Goal: Information Seeking & Learning: Learn about a topic

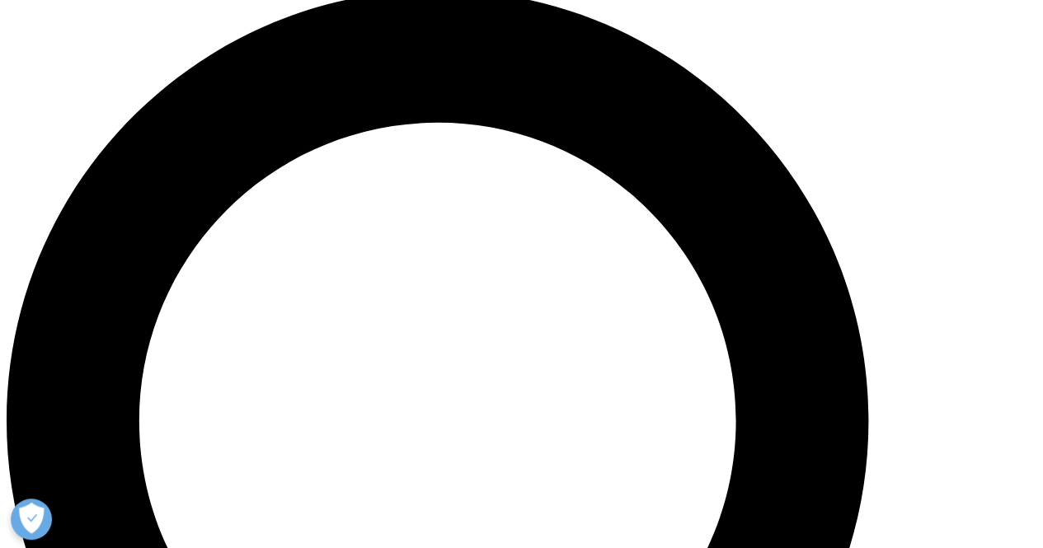
scroll to position [1072, 0]
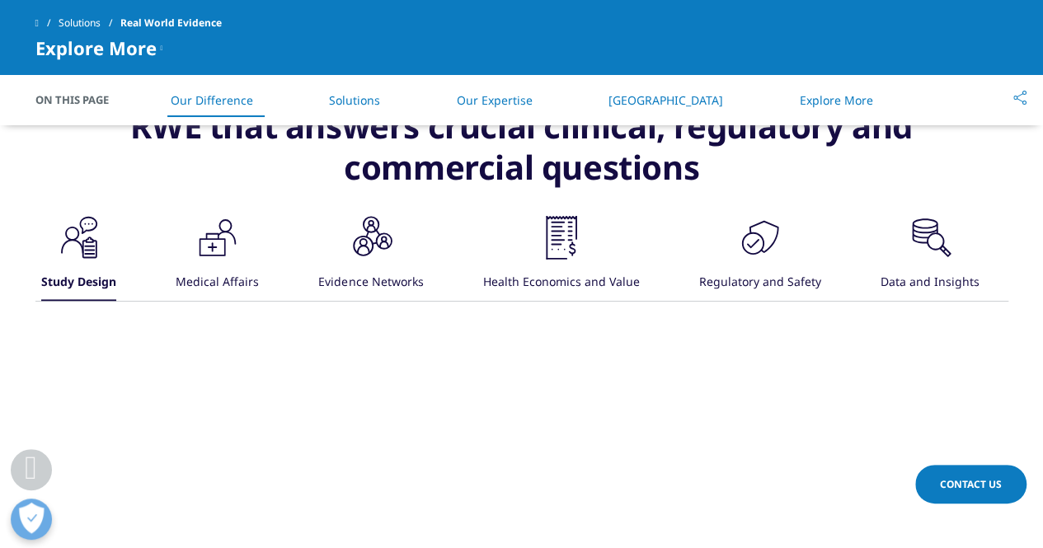
click at [104, 262] on icon ".cls-1{fill:#231f20;}" at bounding box center [78, 237] width 49 height 49
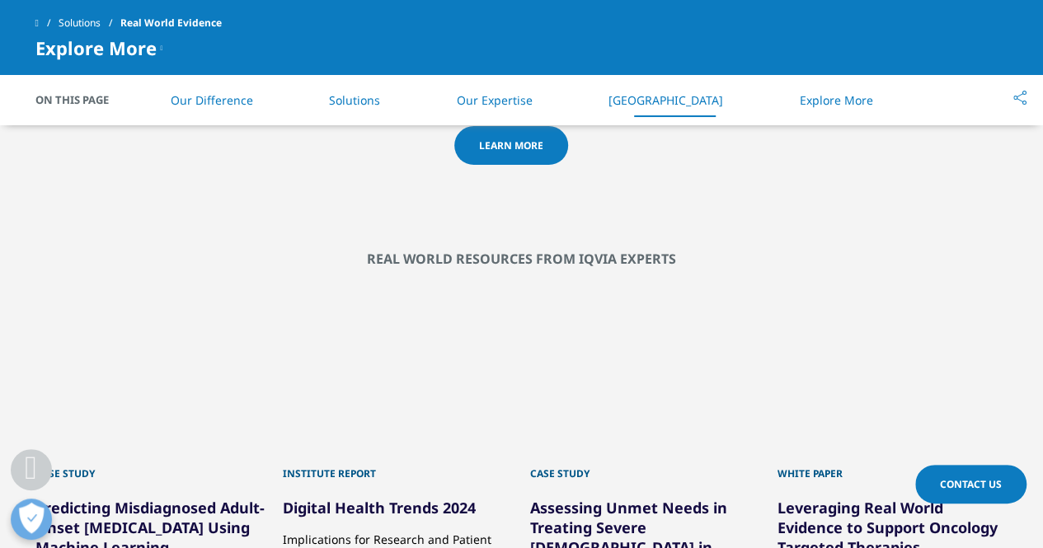
scroll to position [2473, 0]
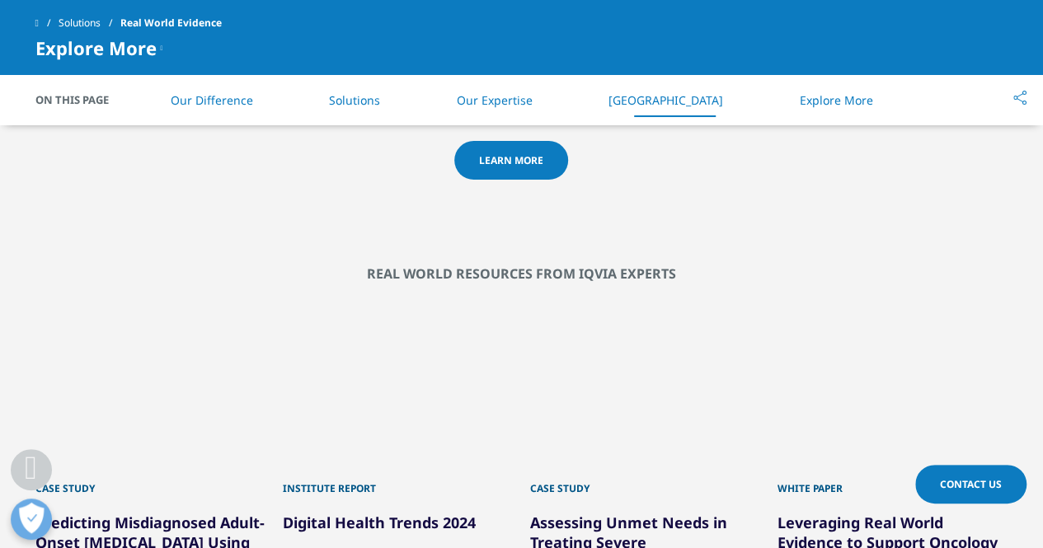
click at [496, 180] on link "Learn More" at bounding box center [511, 160] width 114 height 39
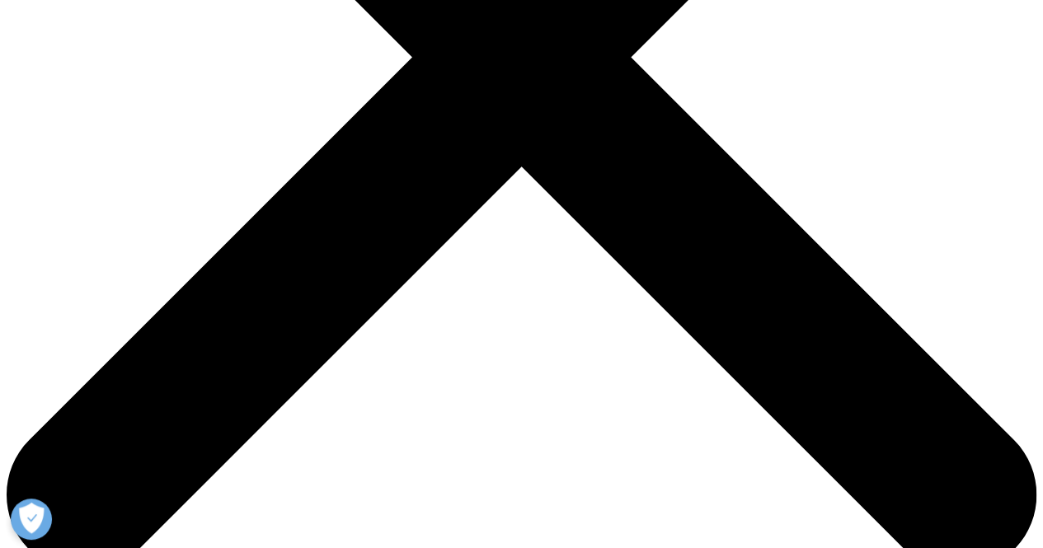
scroll to position [412, 0]
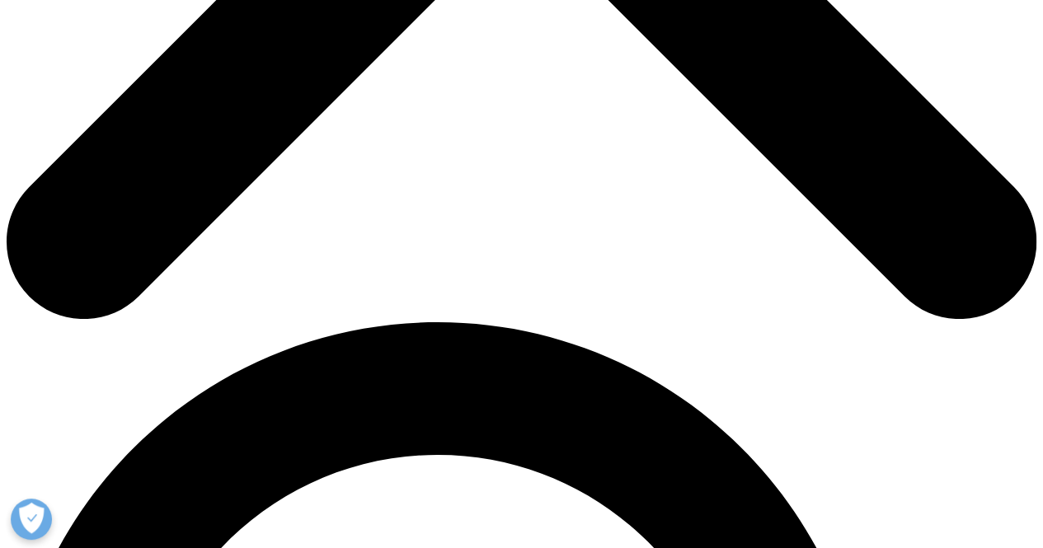
scroll to position [742, 0]
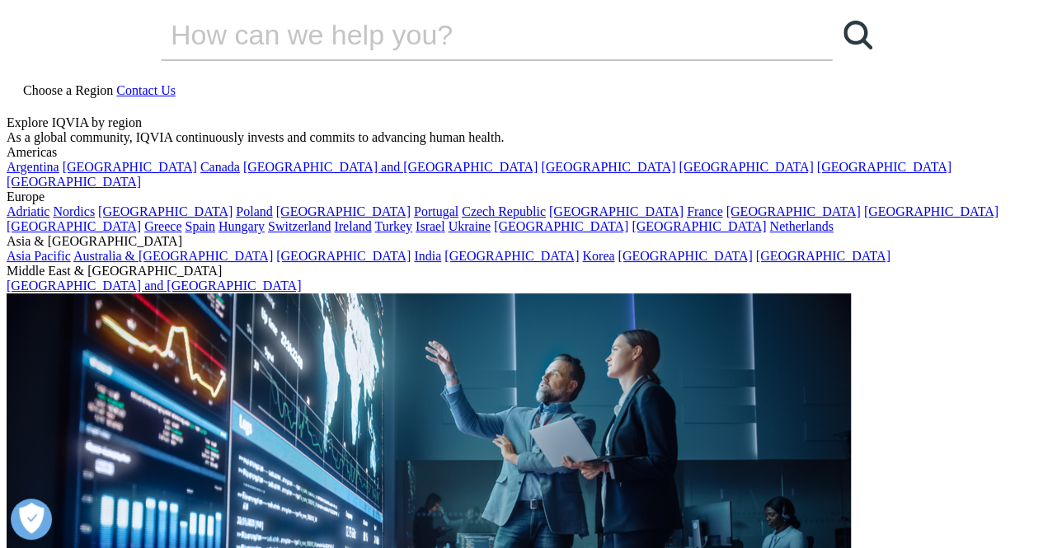
scroll to position [0, 0]
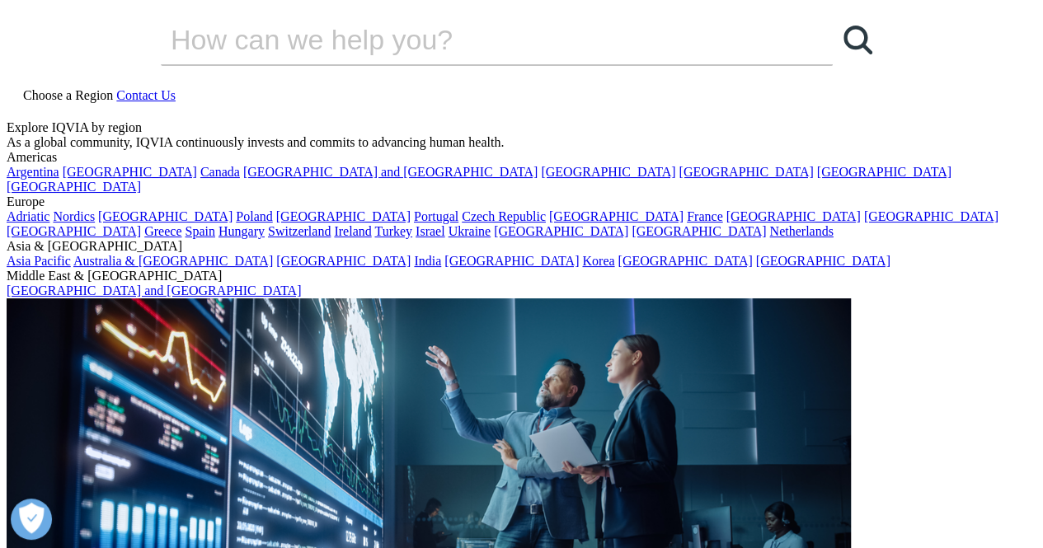
click at [20, 103] on icon at bounding box center [13, 110] width 13 height 14
click at [420, 64] on input "Search" at bounding box center [473, 39] width 625 height 49
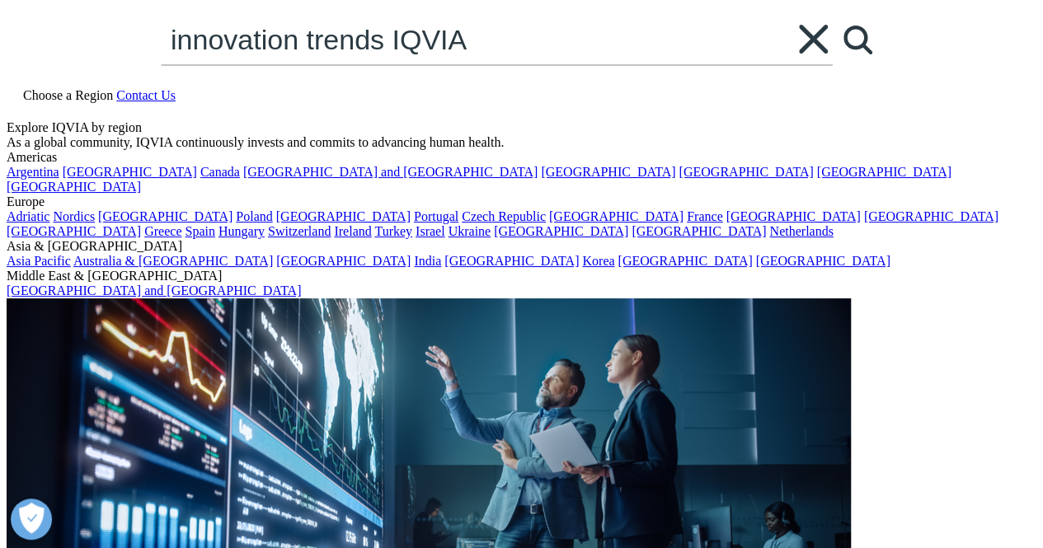
type input "innovation trends IQVIA"
click at [833, 64] on link "Search Loading" at bounding box center [857, 39] width 49 height 49
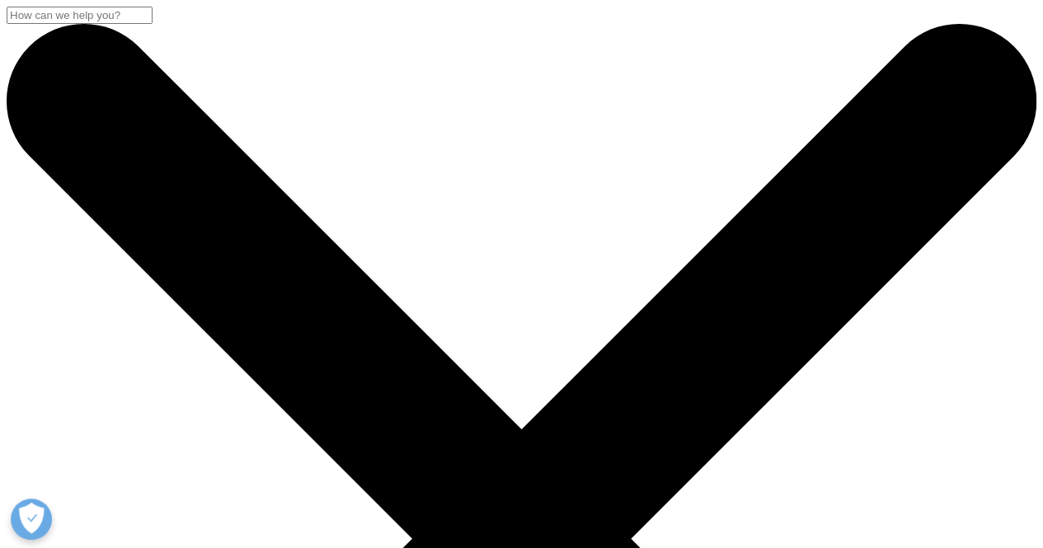
drag, startPoint x: 297, startPoint y: 262, endPoint x: 185, endPoint y: 251, distance: 112.7
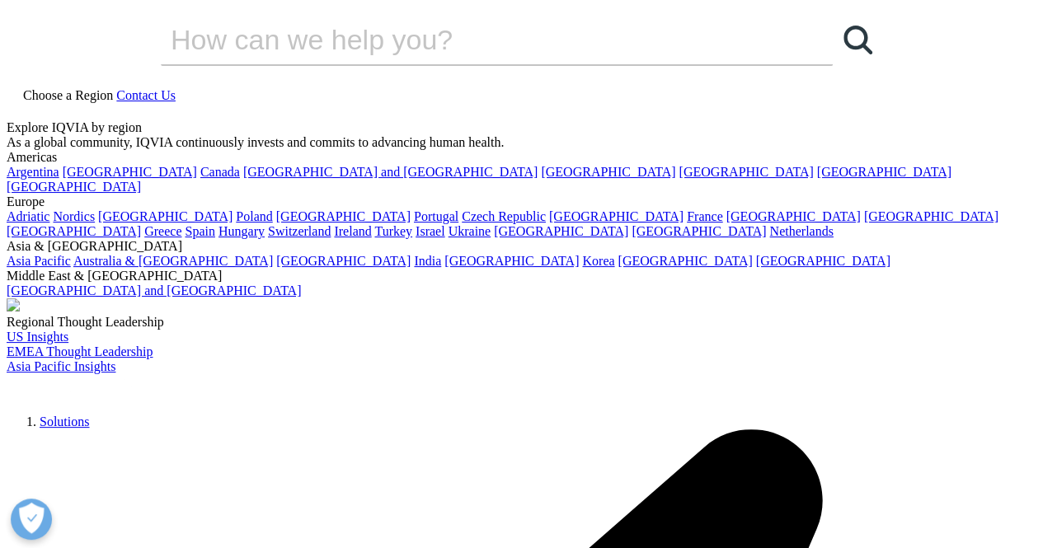
type input "global oncology trends 2025"
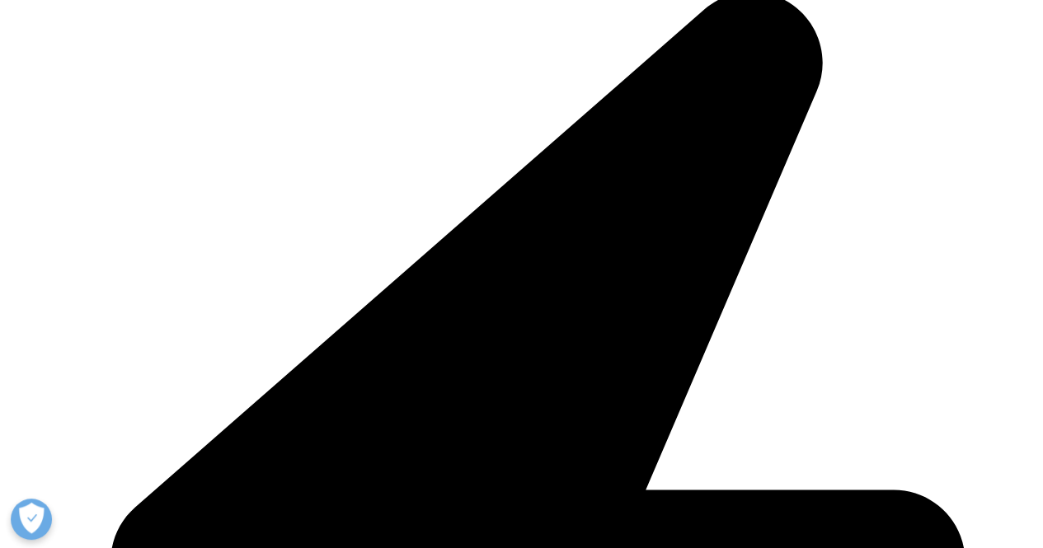
scroll to position [495, 0]
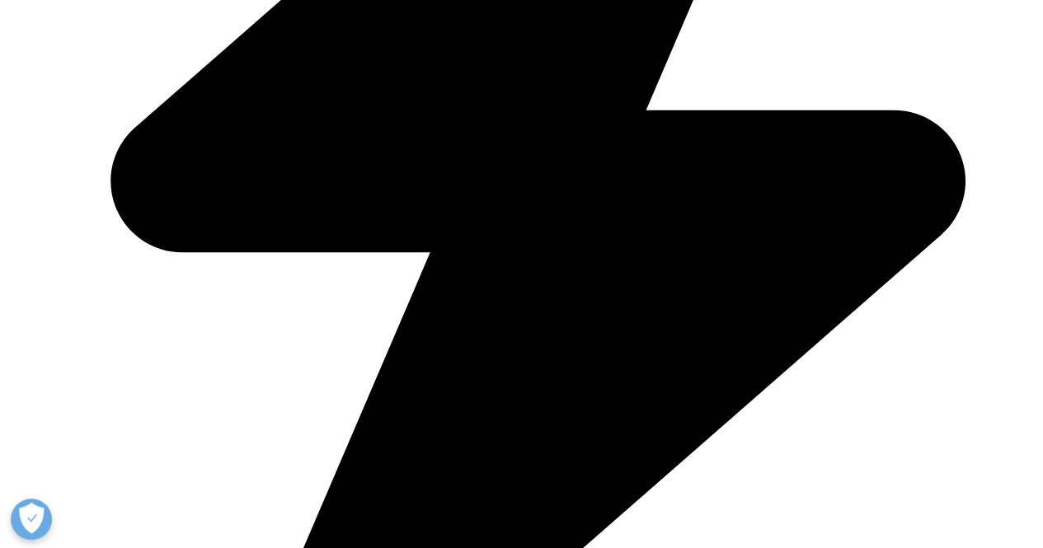
scroll to position [824, 0]
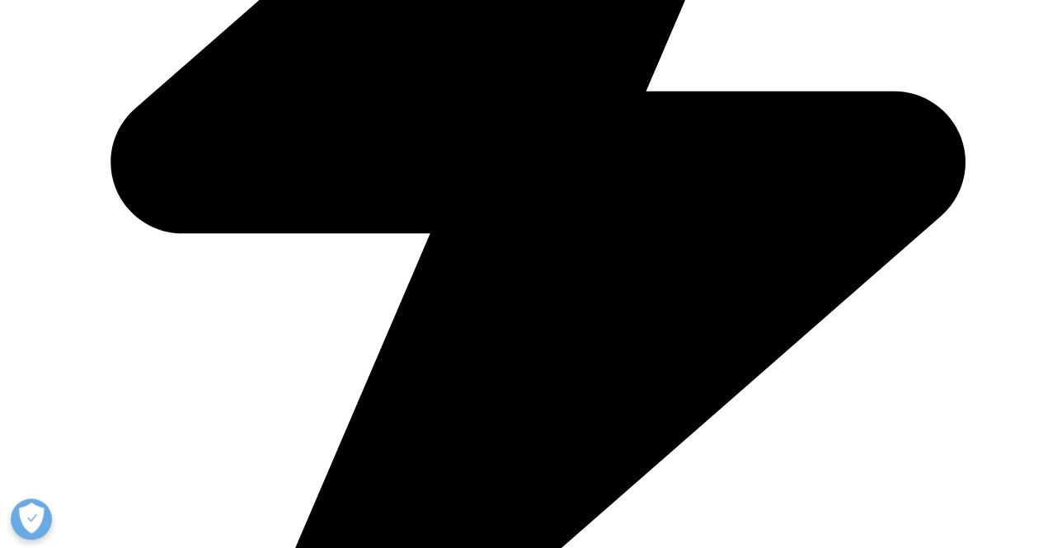
type input "DANIEL"
type input "MALDONADO"
type input "delosmaldonado@hotmail.com"
type input "17255662"
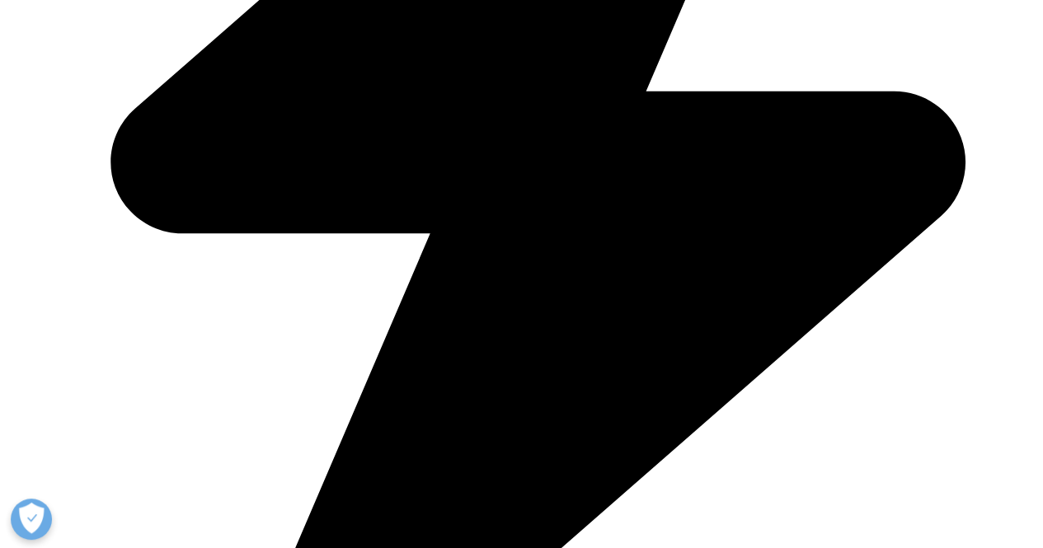
select select "Argentina"
type input "HEAD OF SERVICE"
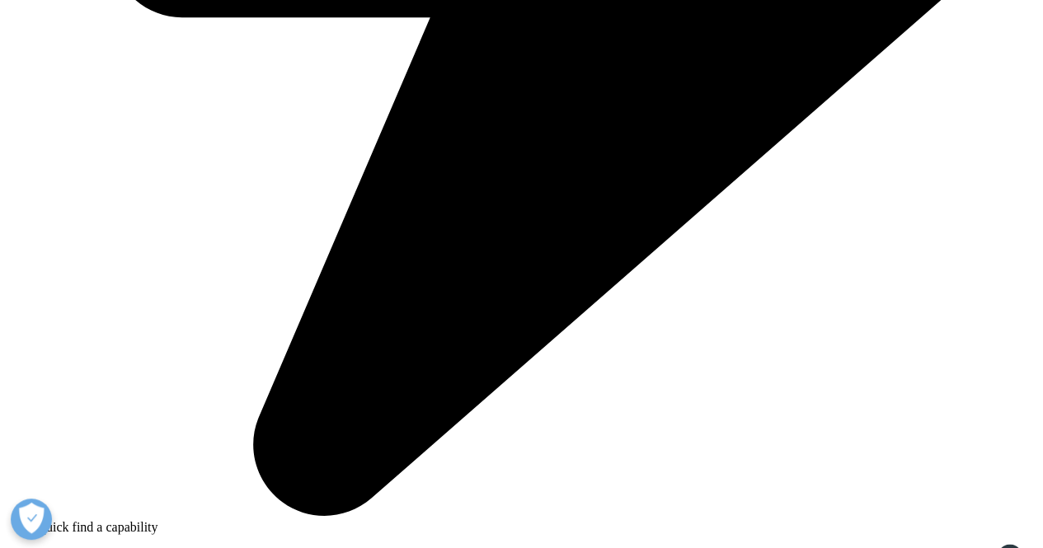
scroll to position [1072, 0]
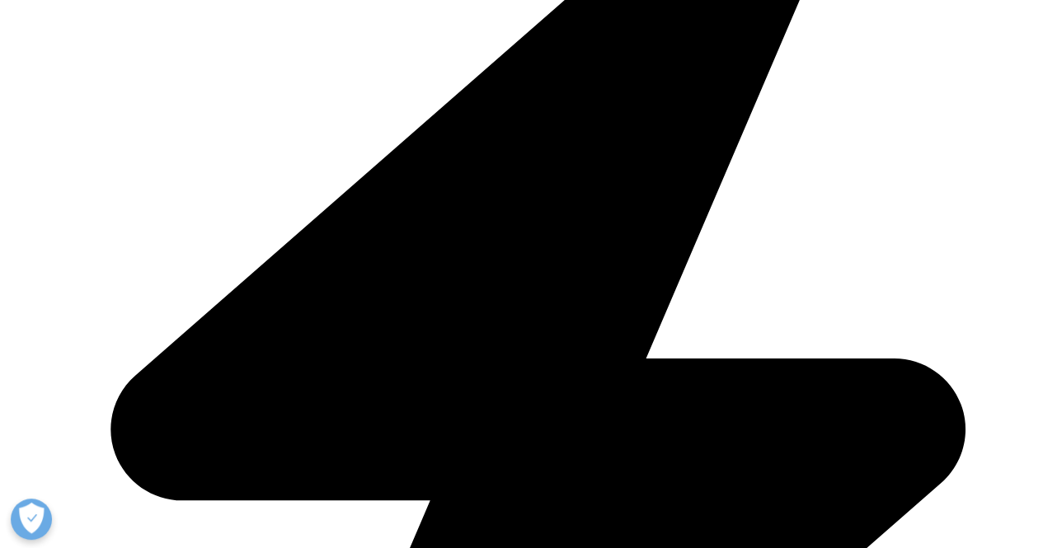
scroll to position [498, 0]
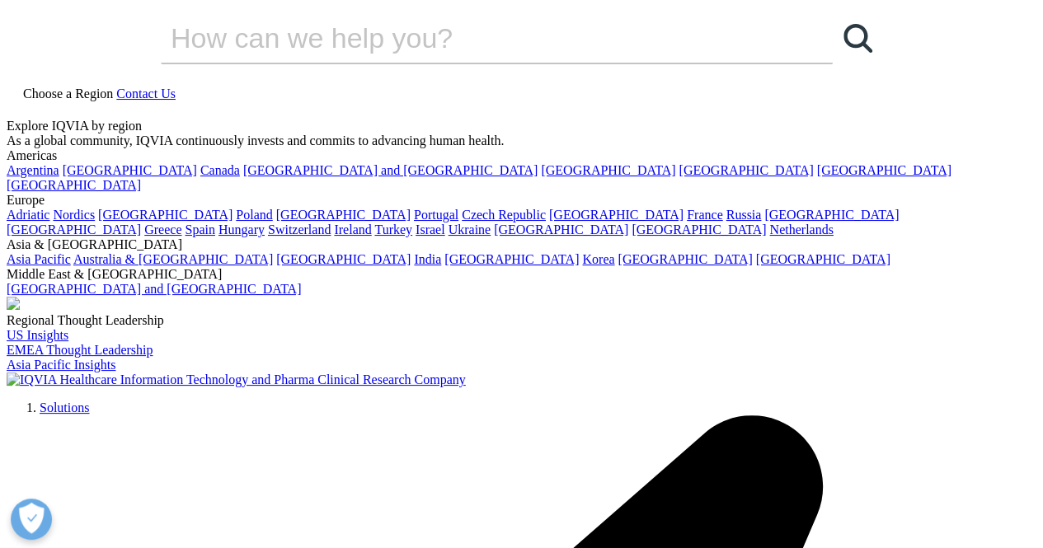
scroll to position [0, 0]
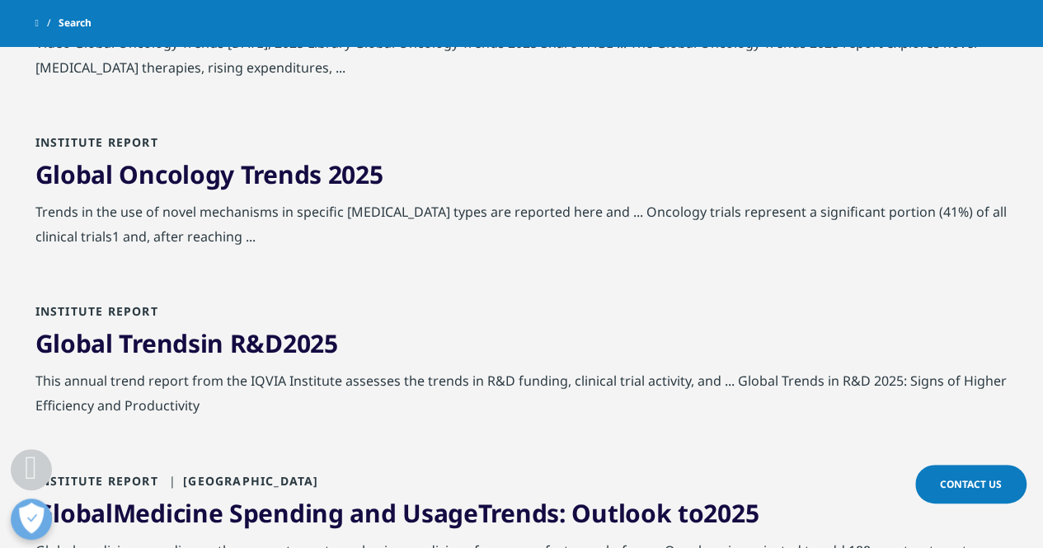
click at [190, 340] on span "Trends" at bounding box center [159, 343] width 81 height 34
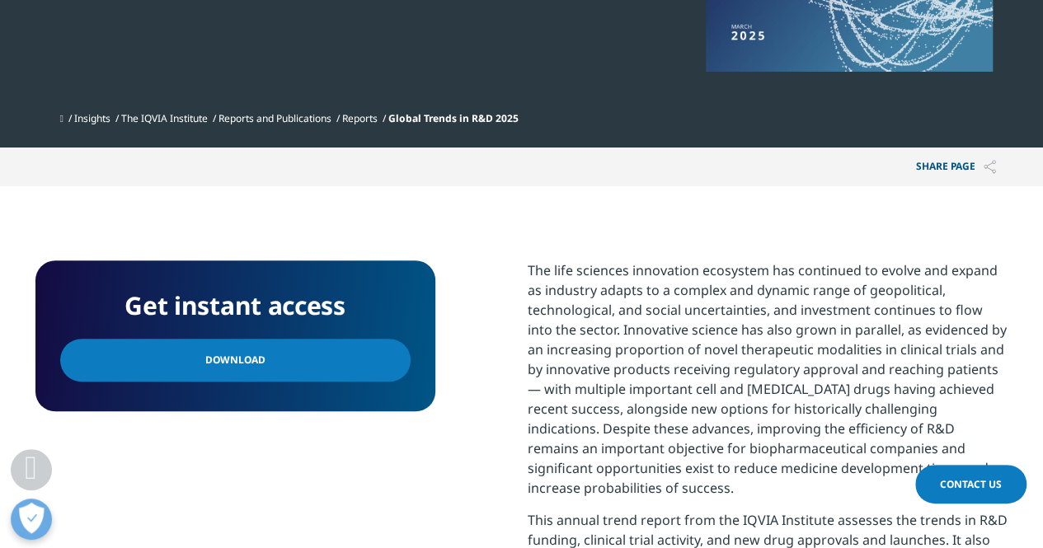
scroll to position [495, 0]
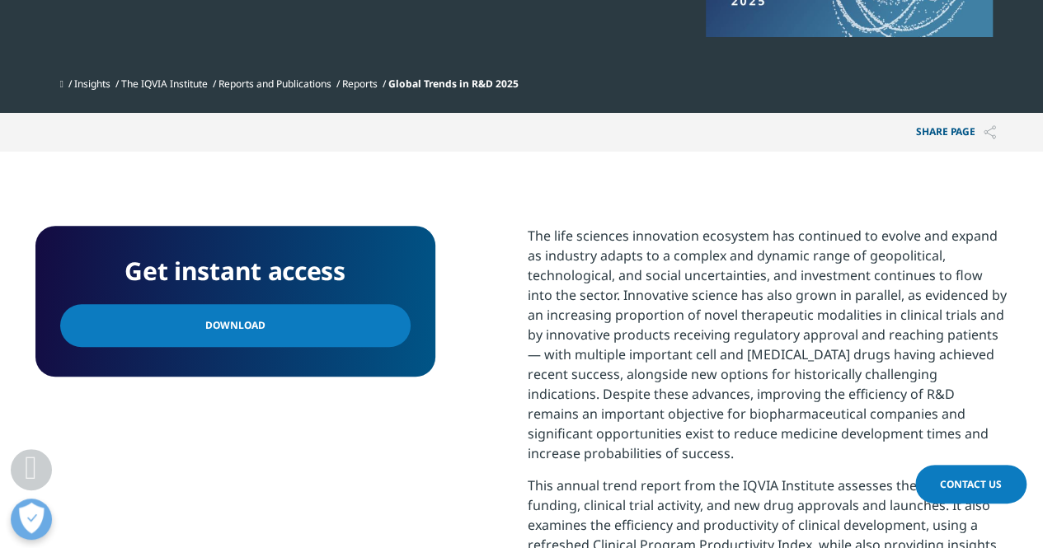
click at [205, 324] on span "Download" at bounding box center [235, 326] width 60 height 18
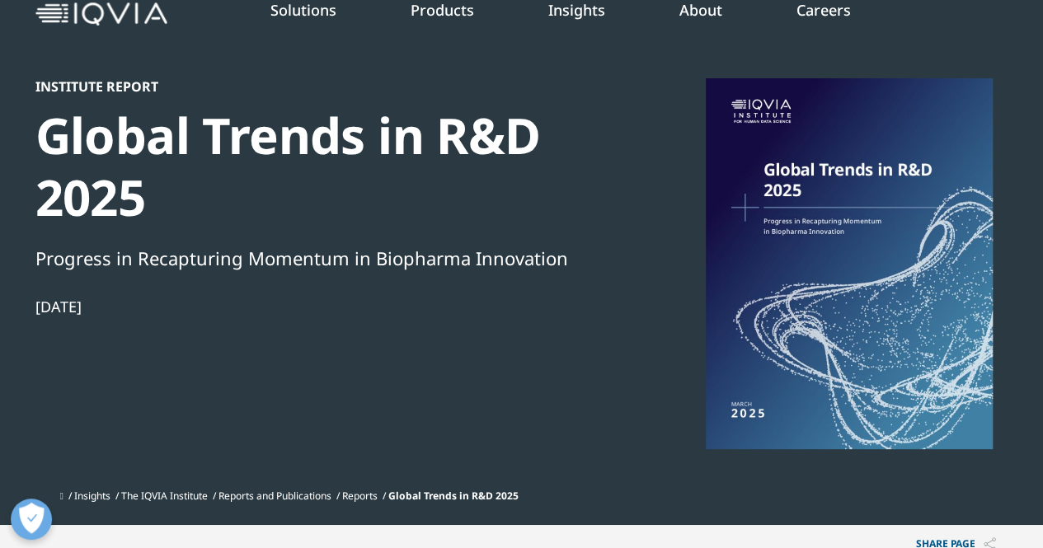
scroll to position [0, 0]
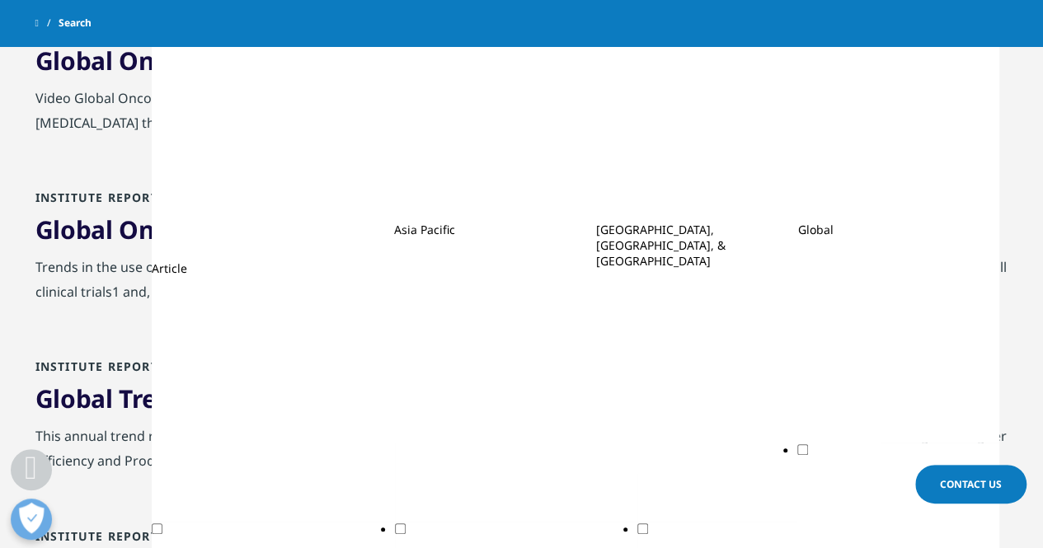
scroll to position [412, 0]
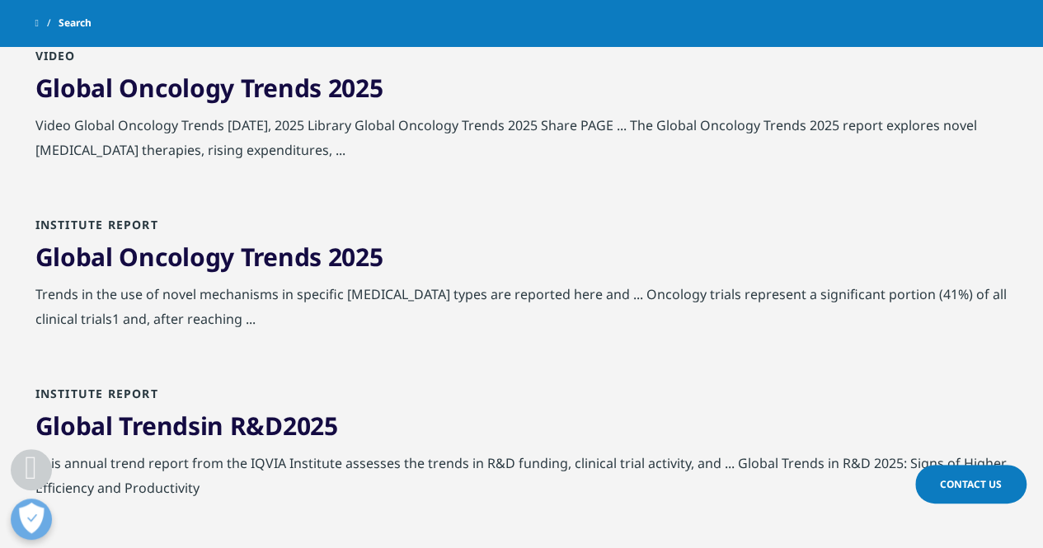
click at [214, 88] on span "Oncology" at bounding box center [176, 88] width 115 height 34
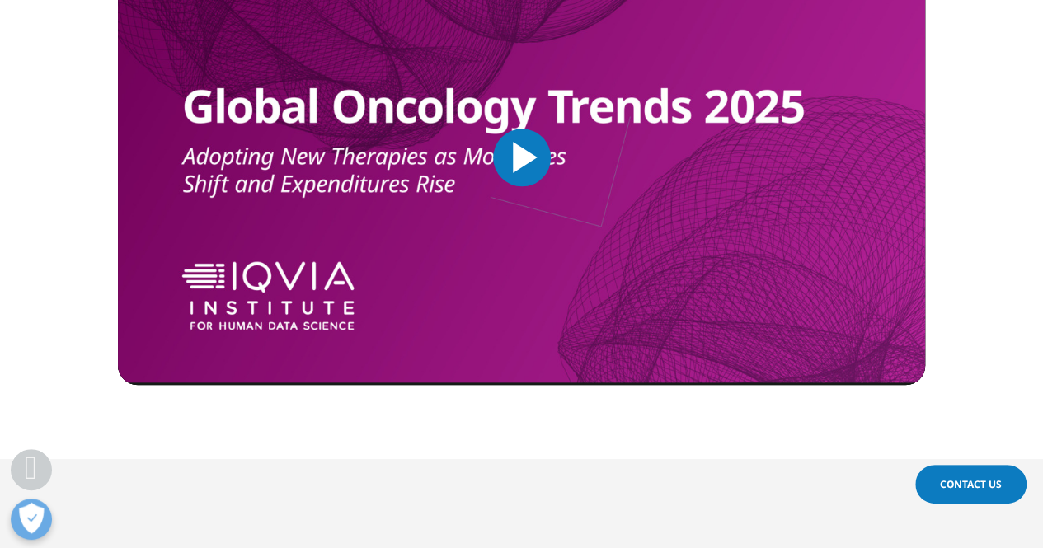
click at [522, 157] on span "Video Player" at bounding box center [522, 157] width 0 height 0
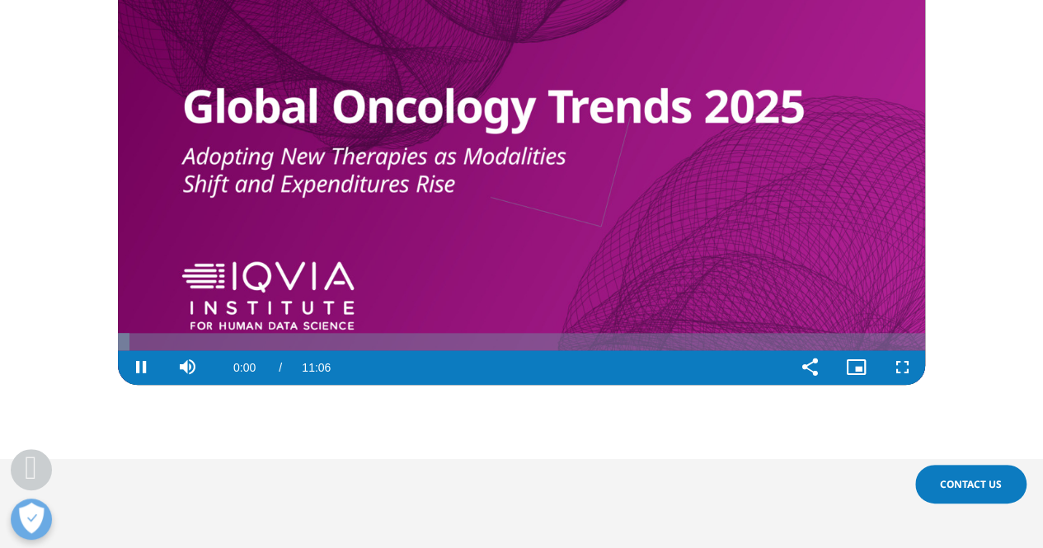
scroll to position [672, 0]
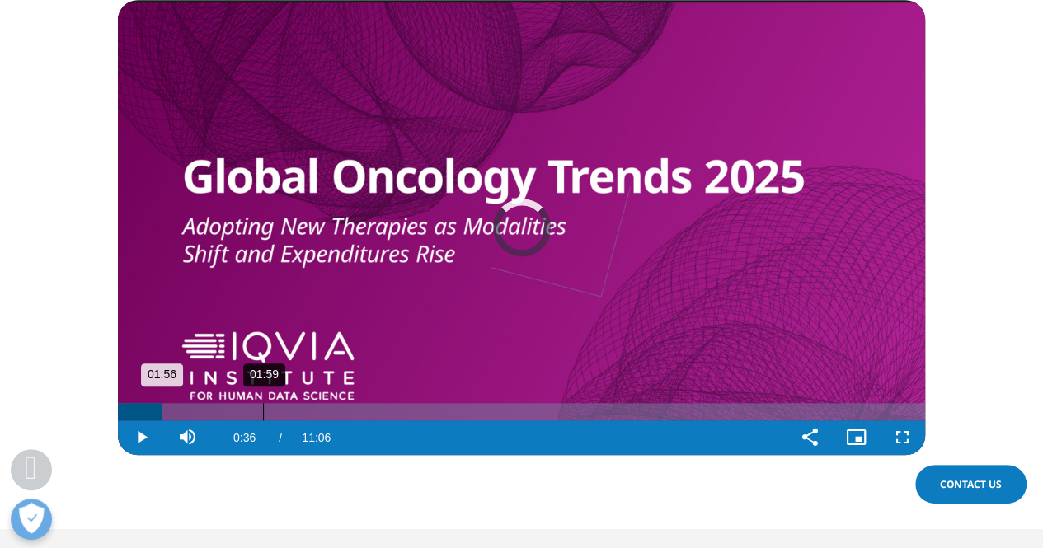
drag, startPoint x: 158, startPoint y: 410, endPoint x: 278, endPoint y: 415, distance: 119.6
click at [278, 415] on div "Loaded : 0.00% 01:59 01:56" at bounding box center [521, 411] width 807 height 17
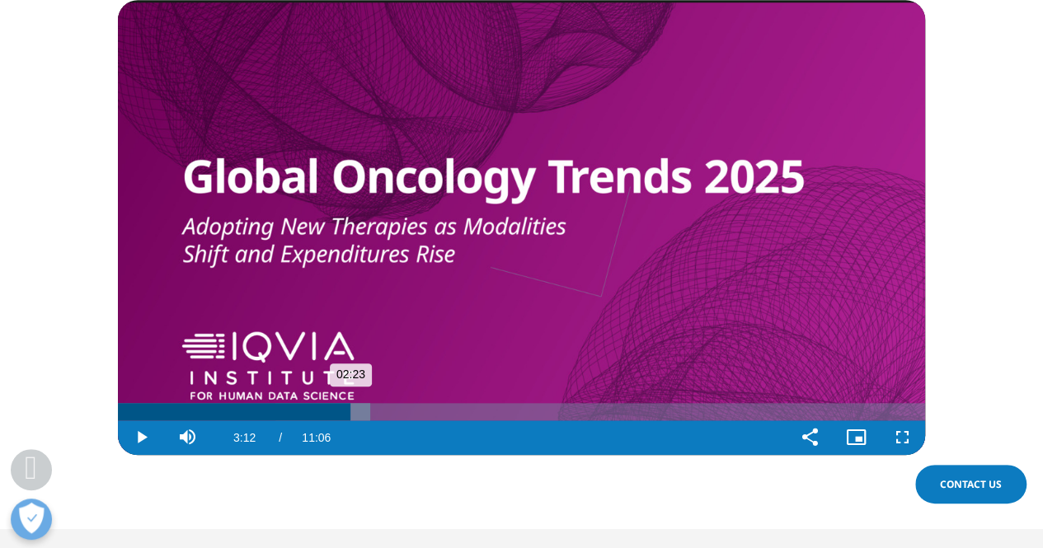
click at [350, 406] on div "Loaded : 31.23% 03:11 02:23" at bounding box center [521, 411] width 807 height 17
click at [381, 410] on div "Loaded : 31.23% 03:37 03:12" at bounding box center [521, 411] width 807 height 17
click at [417, 411] on div "Loaded : 32.72% 04:07 03:37" at bounding box center [521, 411] width 807 height 17
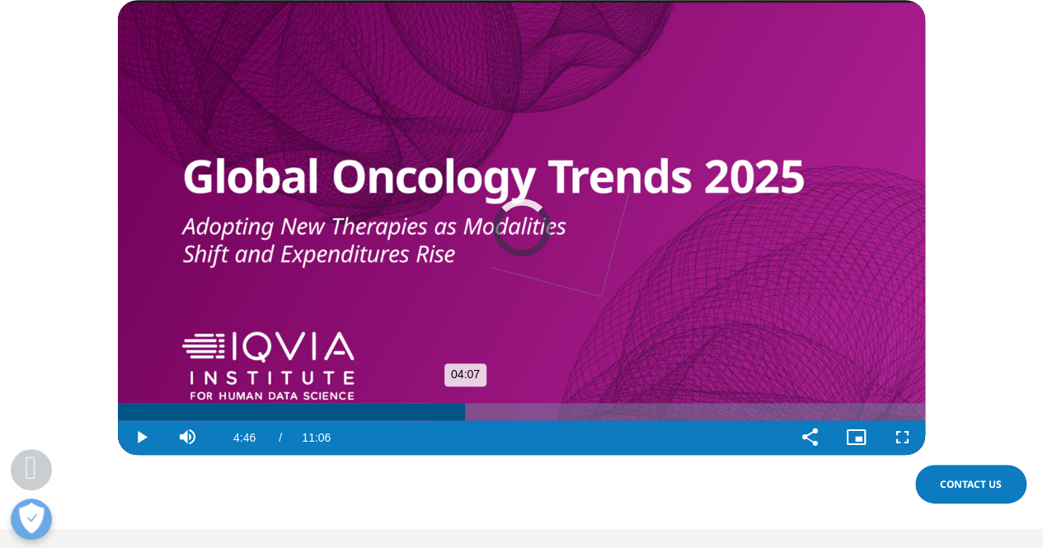
click at [464, 412] on div "Loaded : 38.67% 04:43 04:07" at bounding box center [521, 411] width 807 height 17
click at [556, 416] on div "Loaded : 50.99% 06:00 06:01" at bounding box center [521, 411] width 807 height 17
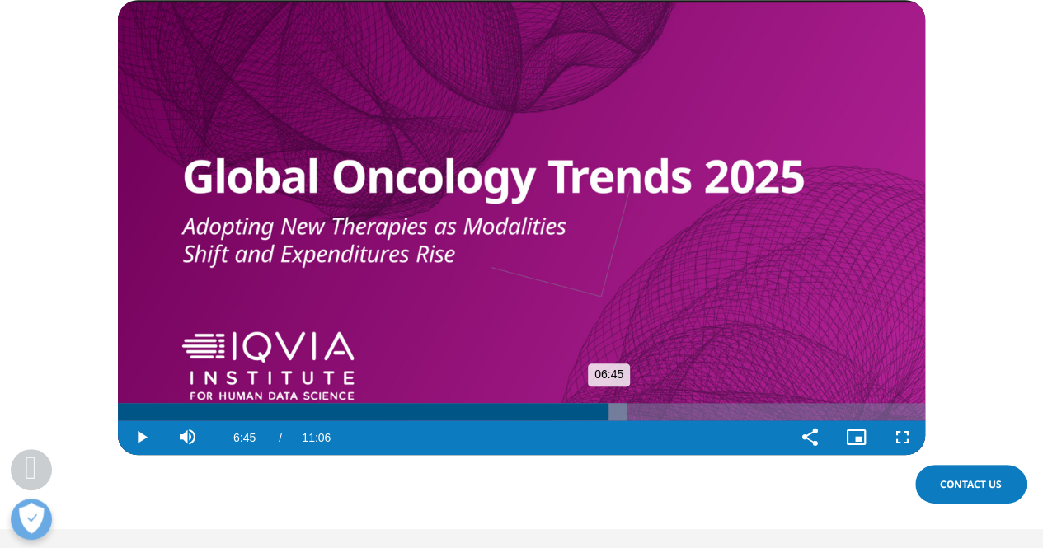
click at [608, 410] on div "Progress Bar" at bounding box center [589, 411] width 73 height 17
click at [651, 411] on div "Progress Bar" at bounding box center [618, 411] width 90 height 17
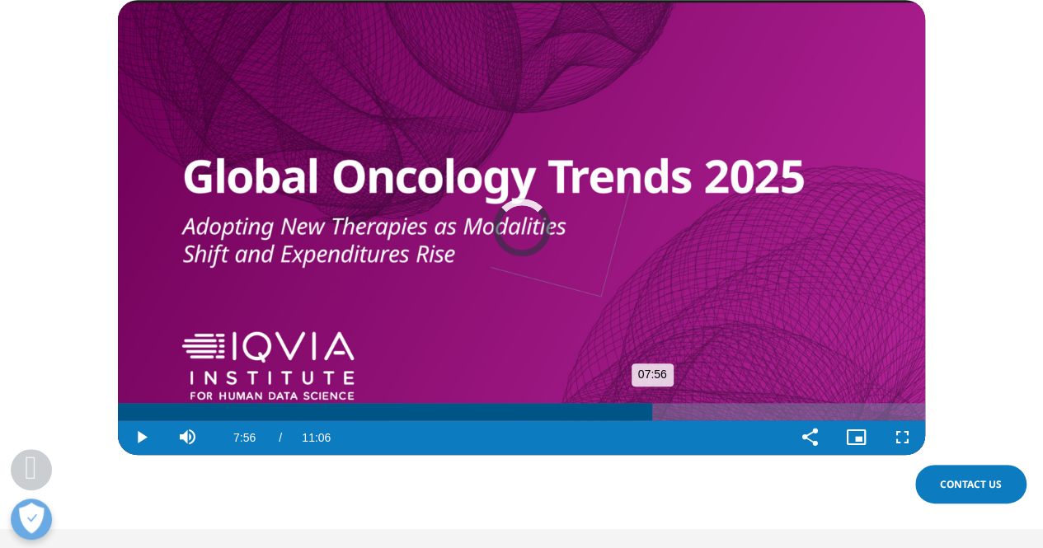
click at [694, 409] on div "Loaded : 0.00% 07:56 07:56" at bounding box center [521, 411] width 807 height 17
click at [737, 410] on div "Loaded : 73.48% 08:29 08:32" at bounding box center [521, 411] width 807 height 17
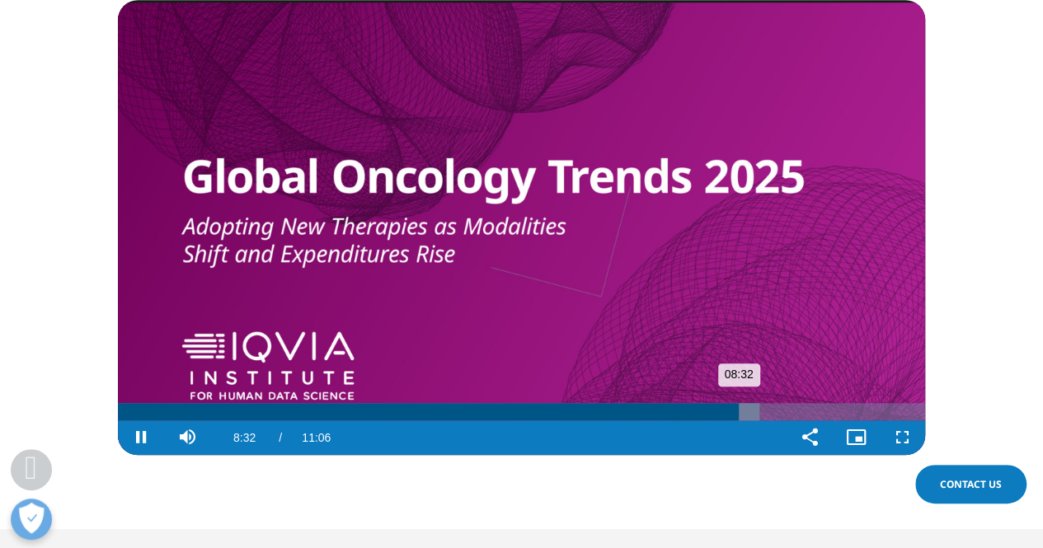
click at [763, 410] on div "Loaded : 79.48% 08:52 08:32" at bounding box center [521, 411] width 807 height 17
click at [800, 409] on div "Loaded : 80.98% 09:23 08:53" at bounding box center [521, 411] width 807 height 17
click at [840, 410] on div "Loaded : 86.98% 09:57 09:24" at bounding box center [521, 411] width 807 height 17
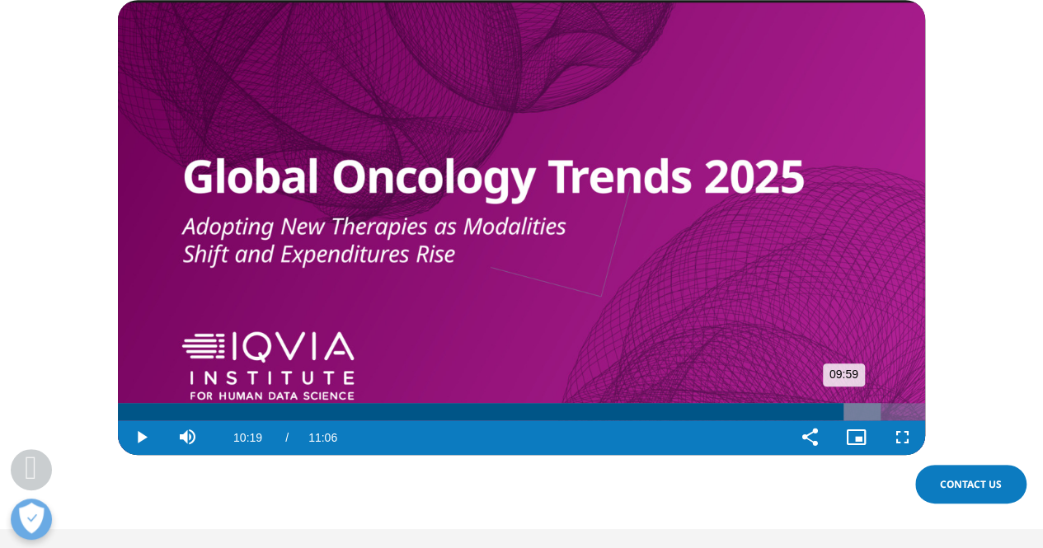
click at [867, 413] on div "Progress Bar" at bounding box center [859, 411] width 42 height 17
click at [145, 438] on span "Video Player" at bounding box center [141, 438] width 46 height 0
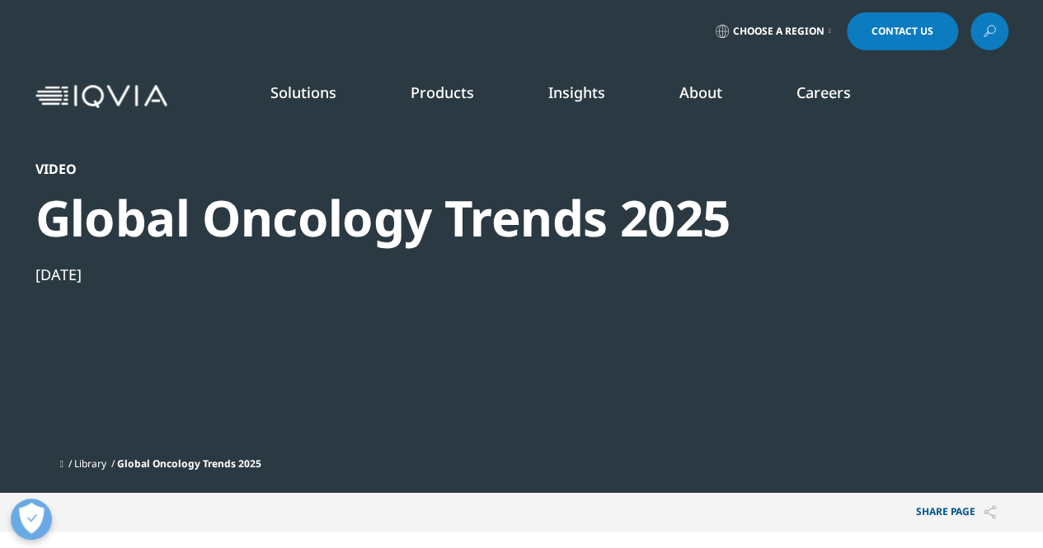
scroll to position [330, 0]
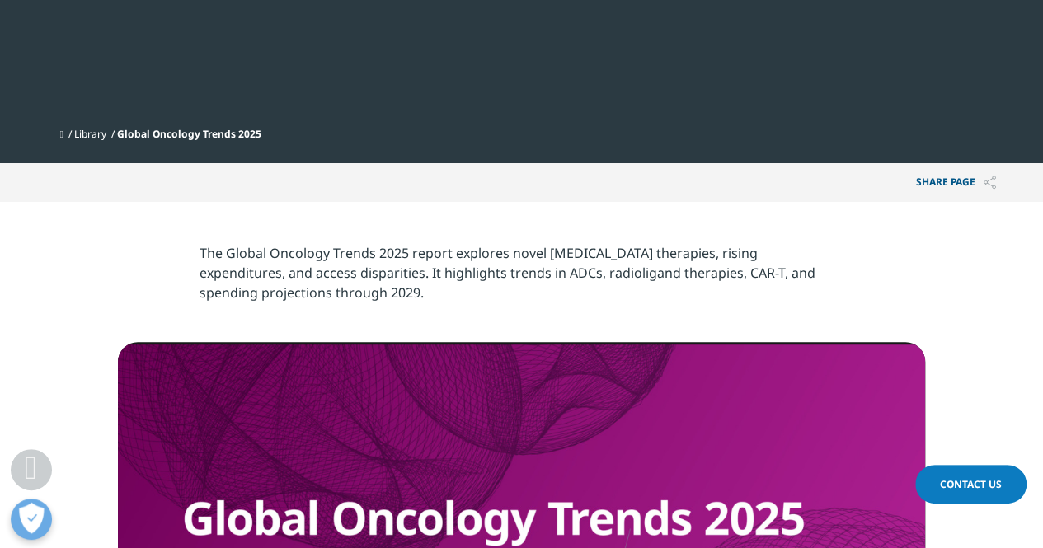
click at [942, 180] on p "Share PAGE" at bounding box center [955, 182] width 105 height 39
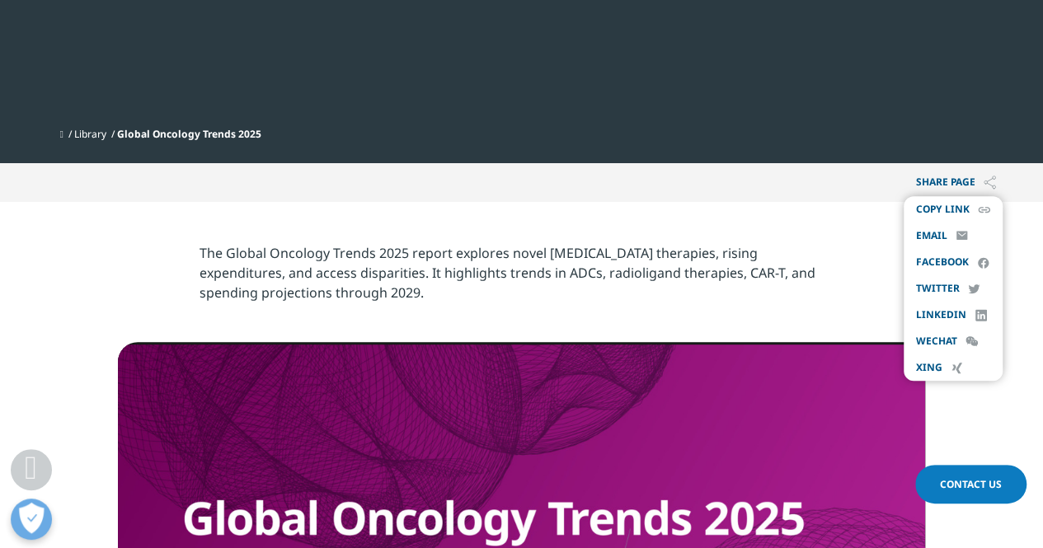
click at [940, 235] on link "email" at bounding box center [931, 235] width 31 height 13
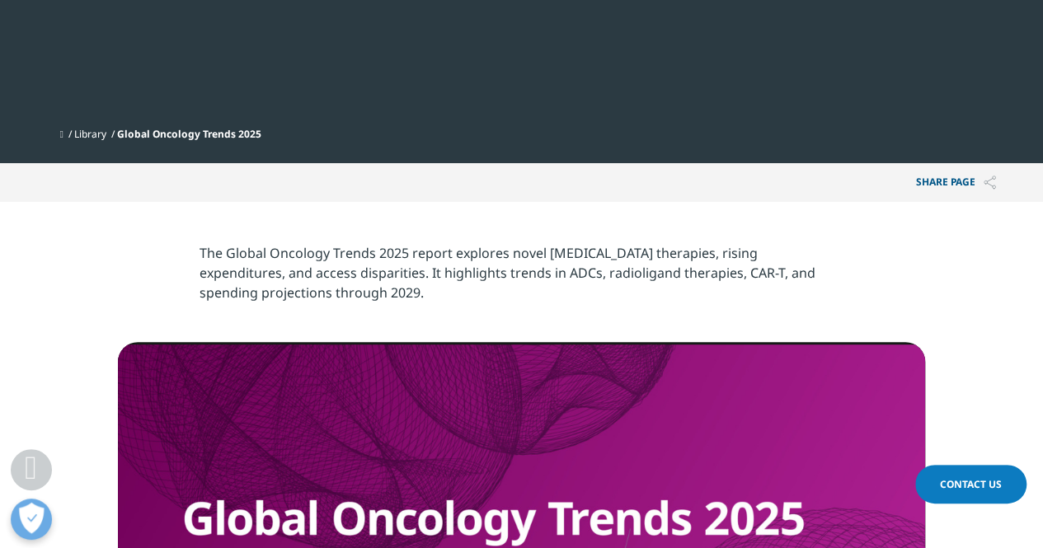
click at [935, 183] on p "Share PAGE" at bounding box center [955, 182] width 105 height 39
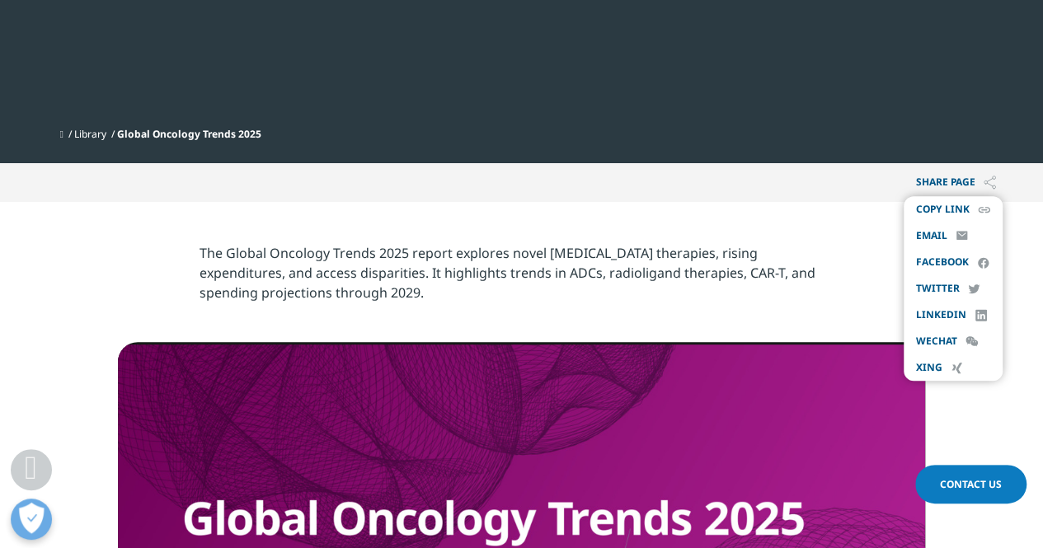
click at [940, 210] on span "Copy Link" at bounding box center [943, 209] width 54 height 13
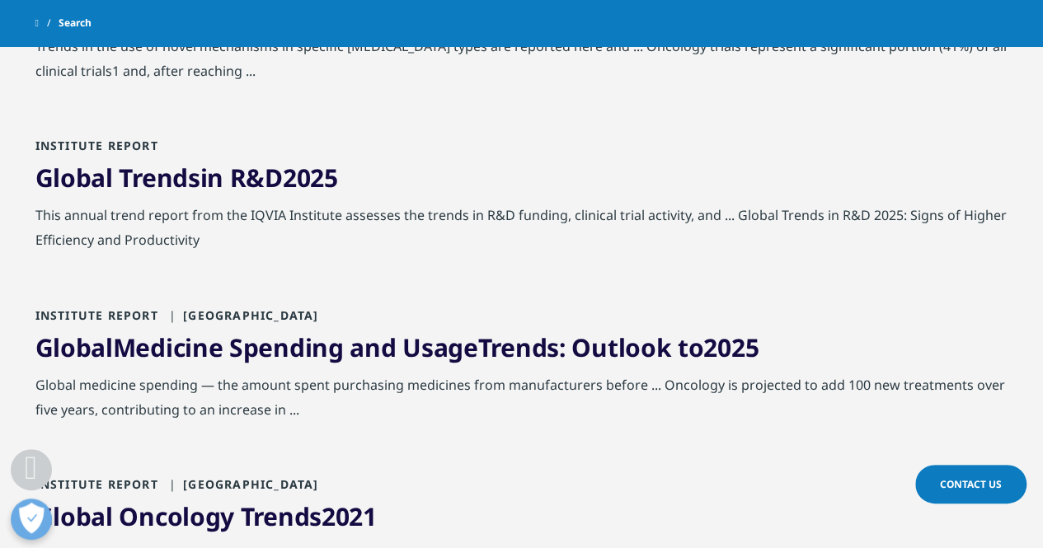
scroll to position [742, 0]
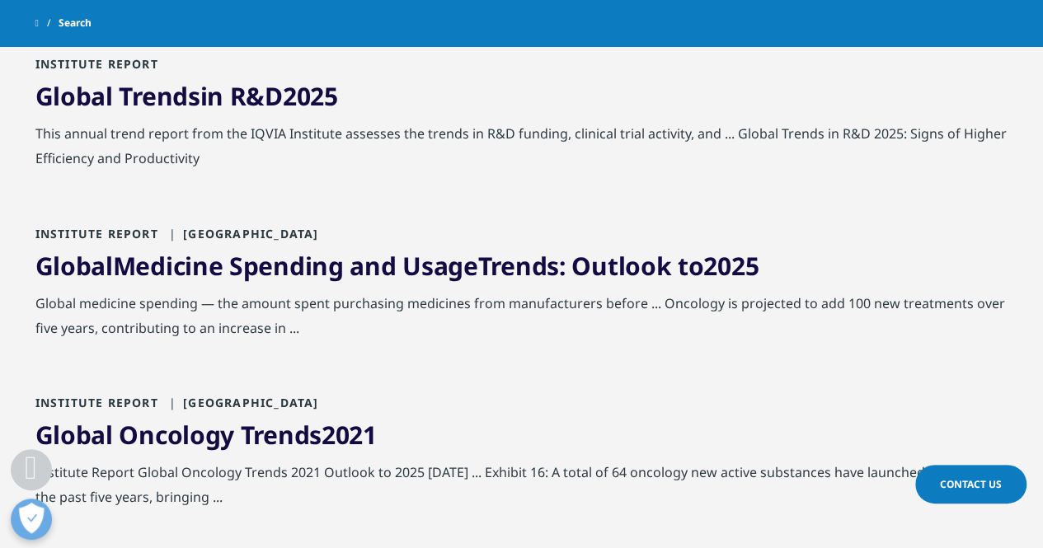
click at [340, 273] on link "Global Medicine Spending and Usage Trends : Outlook to 2025" at bounding box center [397, 266] width 724 height 34
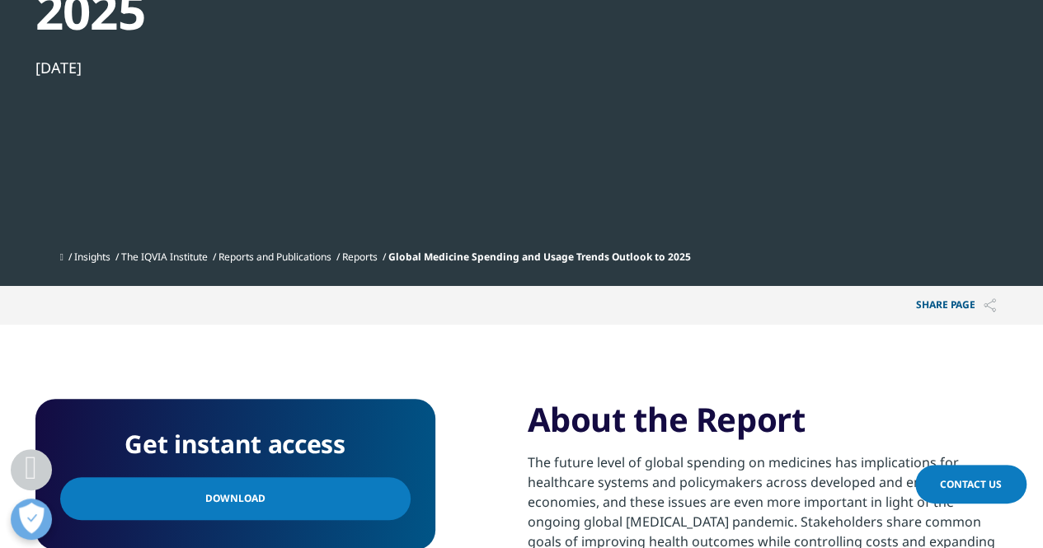
scroll to position [577, 0]
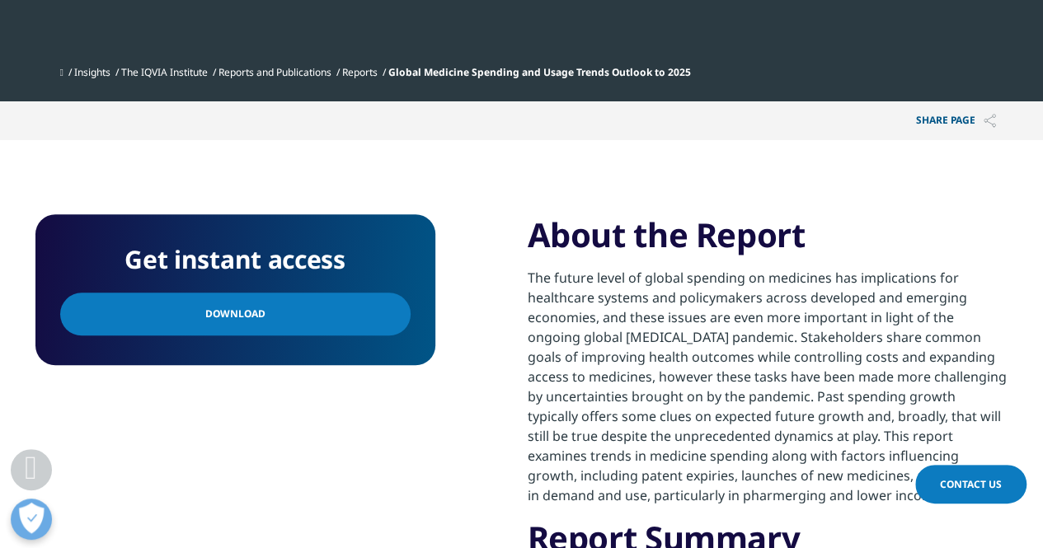
click at [229, 311] on span "Download" at bounding box center [235, 314] width 60 height 18
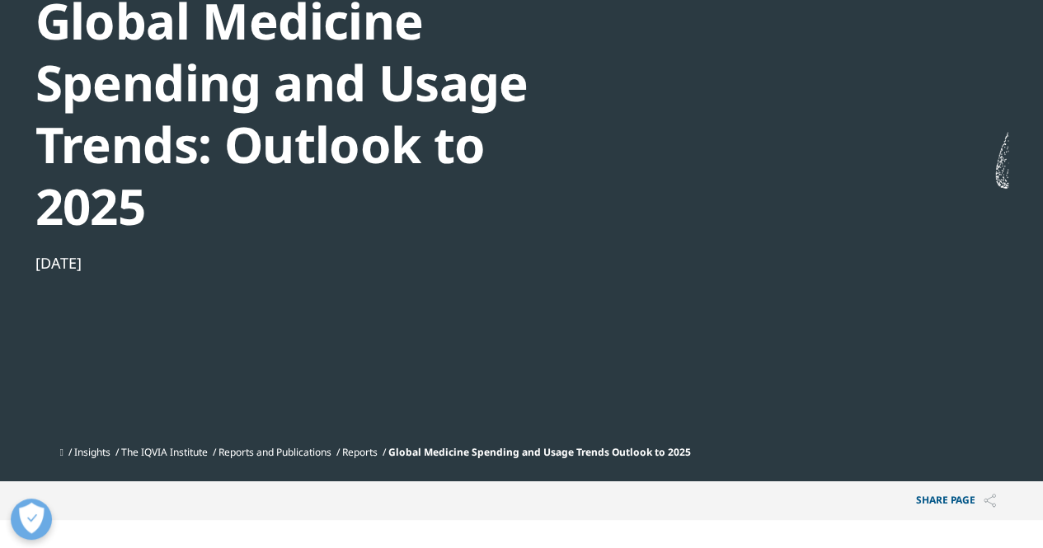
scroll to position [165, 0]
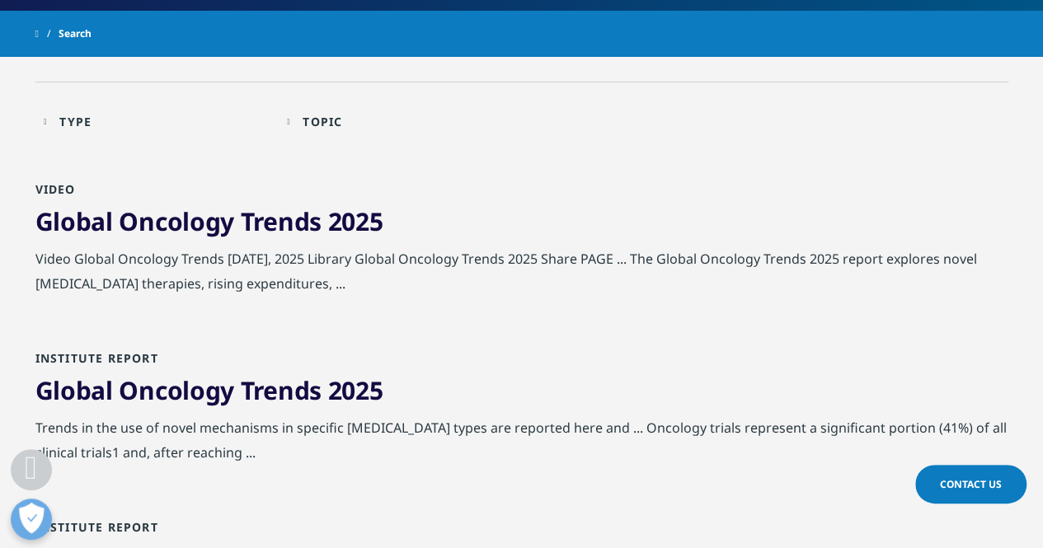
scroll to position [330, 0]
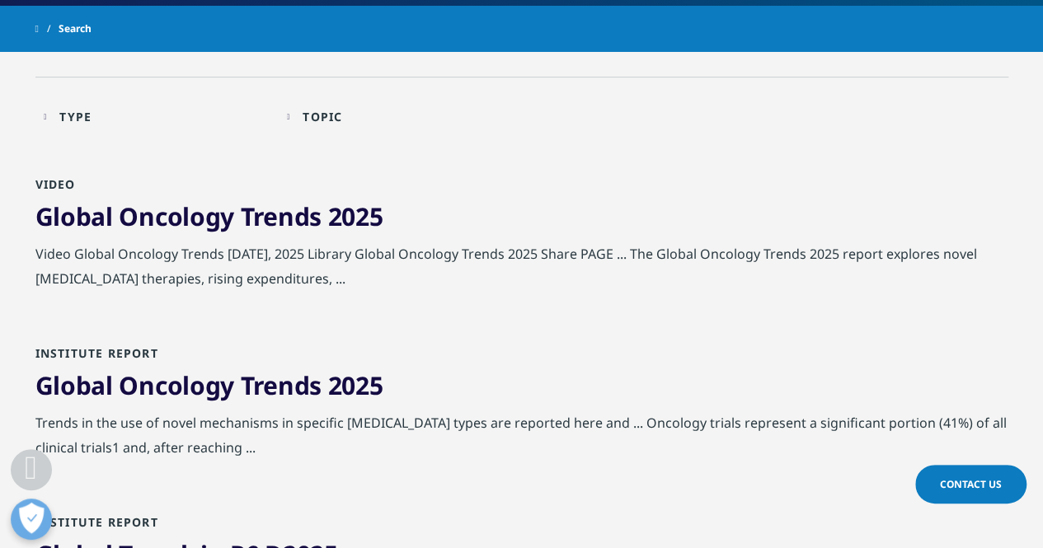
click at [252, 237] on div "Global Oncology Trends 2025" at bounding box center [521, 220] width 973 height 41
click at [260, 220] on span "Trends" at bounding box center [281, 216] width 81 height 34
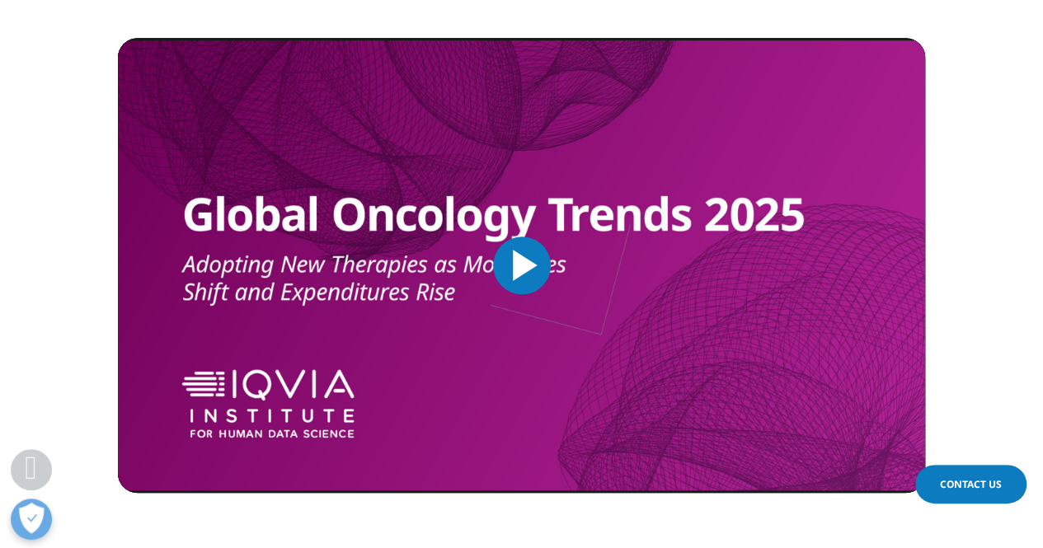
scroll to position [659, 0]
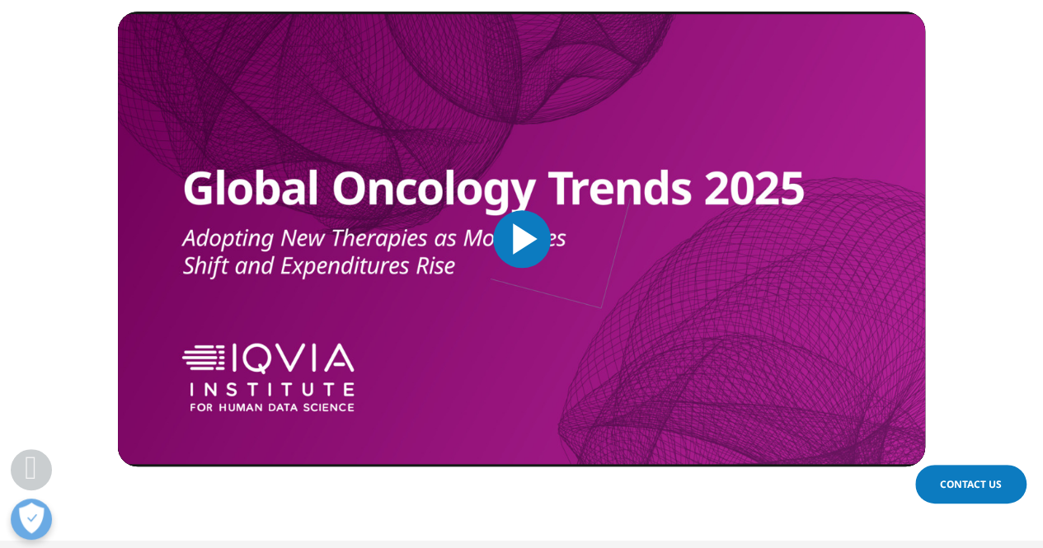
click at [522, 239] on span "Video Player" at bounding box center [522, 239] width 0 height 0
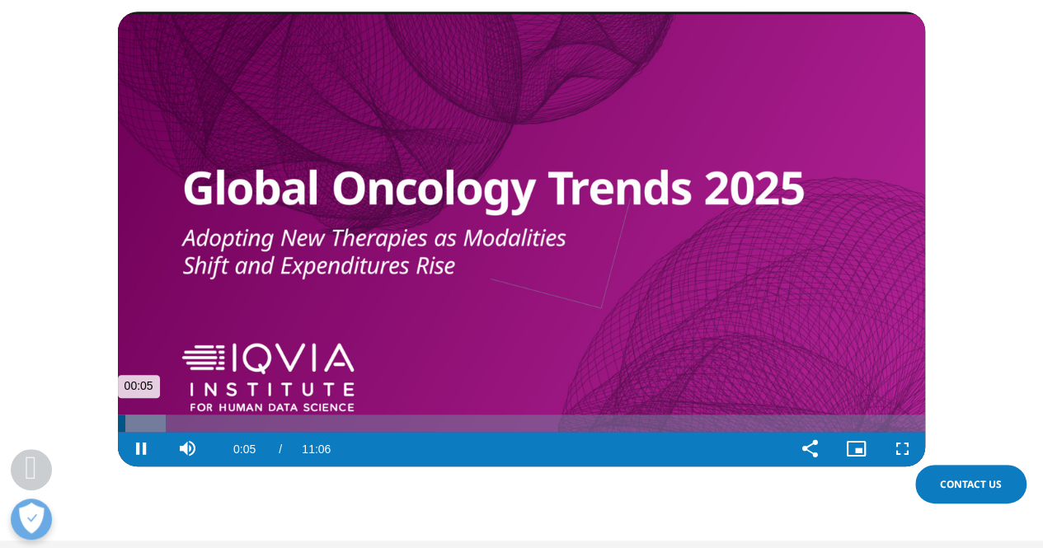
click at [175, 428] on div "Loaded : 5.94% 00:46 00:05" at bounding box center [521, 423] width 807 height 17
click at [191, 428] on div "Progress Bar" at bounding box center [197, 423] width 60 height 17
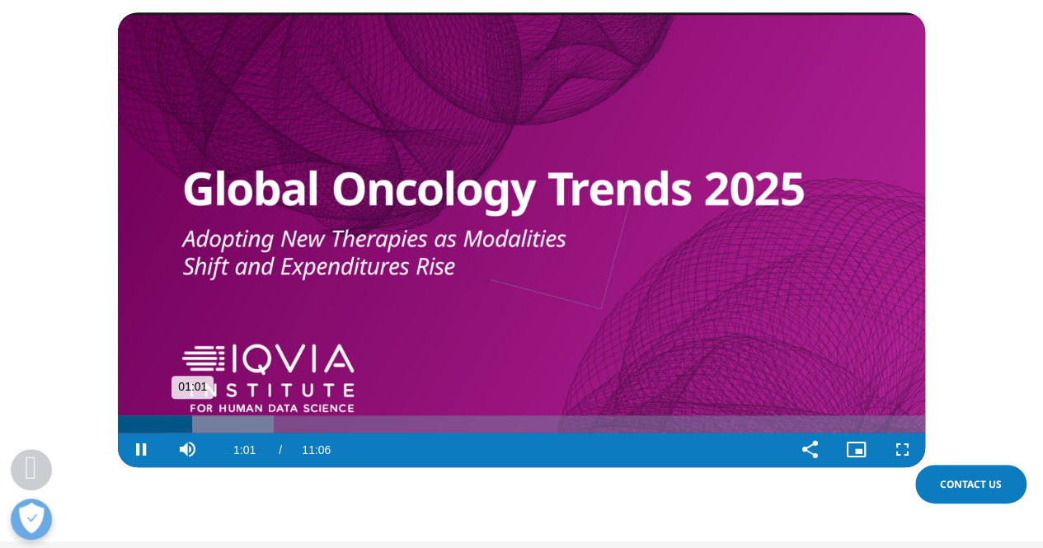
click at [200, 427] on div "Loaded : 19.33% 01:08 01:01" at bounding box center [521, 423] width 807 height 17
click at [208, 426] on div "Progress Bar" at bounding box center [230, 423] width 112 height 17
click at [214, 426] on div "Loaded : 20.81% 01:19 01:19" at bounding box center [521, 423] width 807 height 17
click at [223, 426] on div "Progress Bar" at bounding box center [239, 423] width 117 height 17
click at [234, 425] on div "Progress Bar" at bounding box center [239, 423] width 117 height 17
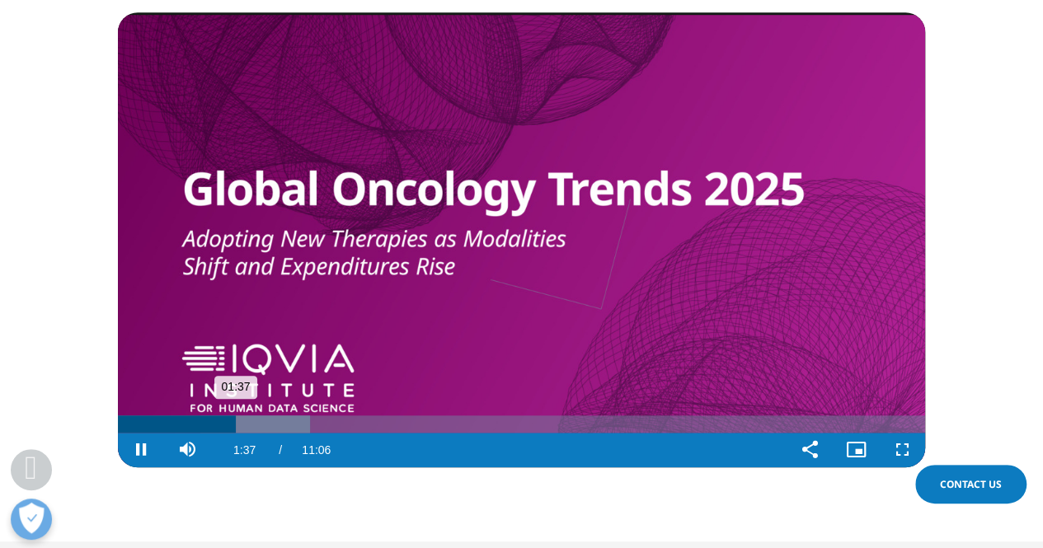
click at [238, 425] on div "Loaded : 23.79% 01:38 01:37" at bounding box center [521, 423] width 807 height 17
click at [246, 425] on div "Loaded : 23.79% 01:46 01:40" at bounding box center [521, 423] width 807 height 17
click at [140, 450] on span "Video Player" at bounding box center [141, 450] width 46 height 0
click at [256, 431] on div "Progress Bar" at bounding box center [269, 423] width 110 height 17
click at [262, 429] on div "Loaded : 26.76% 01:58 01:55" at bounding box center [521, 423] width 807 height 17
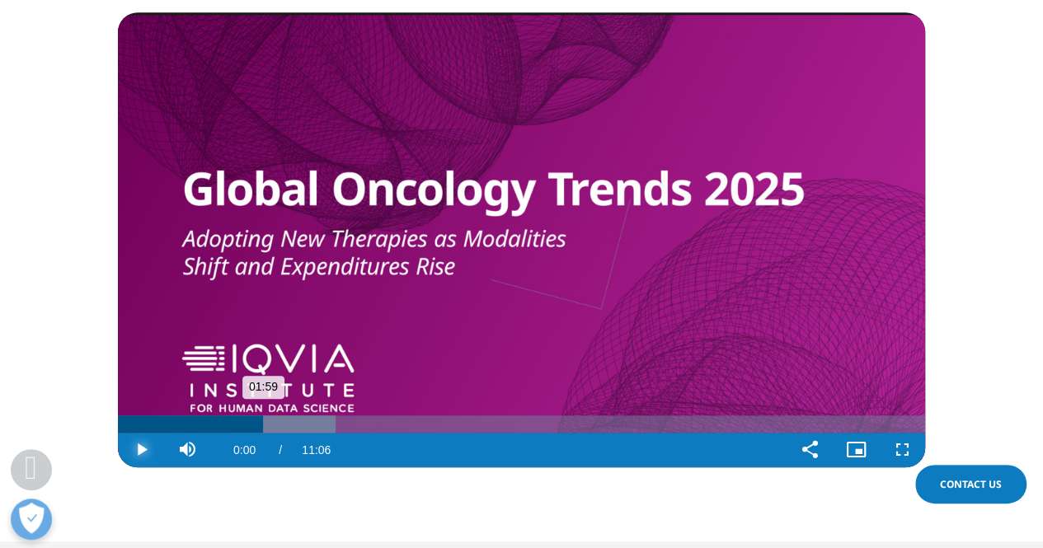
click at [270, 426] on div "Loaded : 26.99% 02:04 01:59" at bounding box center [521, 423] width 807 height 17
click at [275, 426] on div "Loaded : 28.25% 02:10 02:06" at bounding box center [521, 423] width 807 height 17
click at [283, 426] on div "Loaded : 29.74% 02:16 02:16" at bounding box center [521, 423] width 807 height 17
click at [291, 425] on div "Loaded : 29.74% 02:23 02:16" at bounding box center [521, 423] width 807 height 17
click at [295, 425] on div "Progress Bar" at bounding box center [313, 423] width 114 height 17
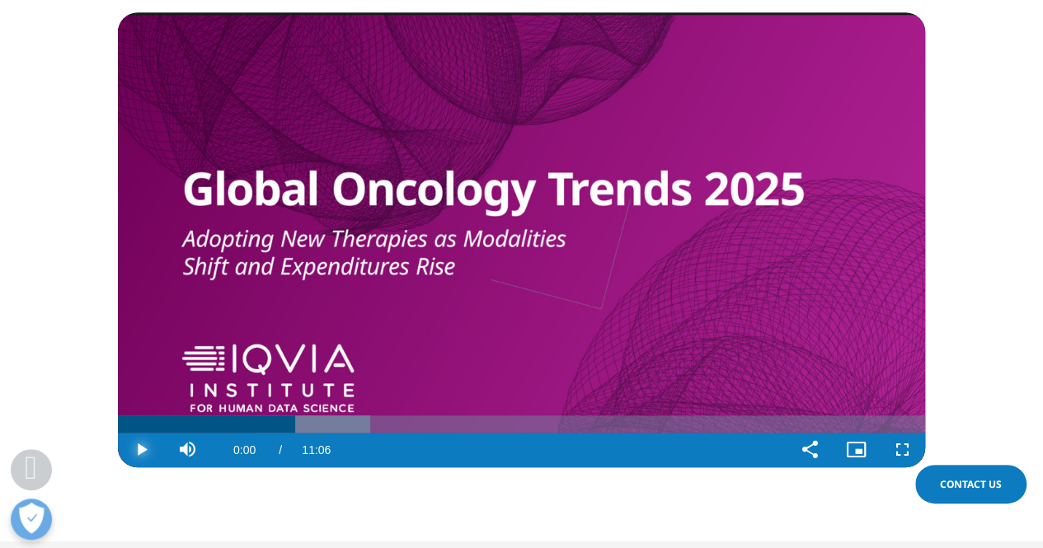
click at [143, 450] on span "Video Player" at bounding box center [141, 450] width 46 height 0
click at [140, 450] on span "Video Player" at bounding box center [141, 450] width 46 height 0
click at [299, 425] on div "Progress Bar" at bounding box center [313, 423] width 114 height 17
click at [304, 424] on div "Loaded : 31.49% 02:33 02:33" at bounding box center [521, 423] width 807 height 17
click at [307, 424] on div "02:35" at bounding box center [306, 423] width 1 height 17
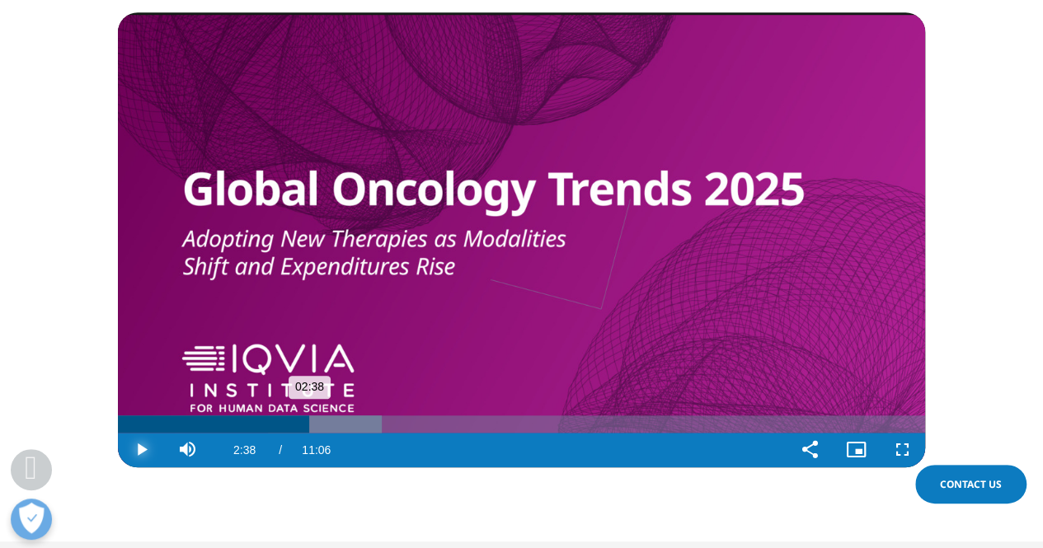
click at [308, 424] on div "02:37" at bounding box center [308, 423] width 1 height 17
click at [313, 425] on div "Loaded : 32.72% 02:41 02:42" at bounding box center [521, 423] width 807 height 17
click at [317, 426] on div "02:44" at bounding box center [317, 423] width 1 height 17
click at [321, 426] on div "Loaded : 34.20% 02:46 02:44" at bounding box center [521, 423] width 807 height 17
click at [328, 427] on div "Progress Bar" at bounding box center [341, 423] width 110 height 17
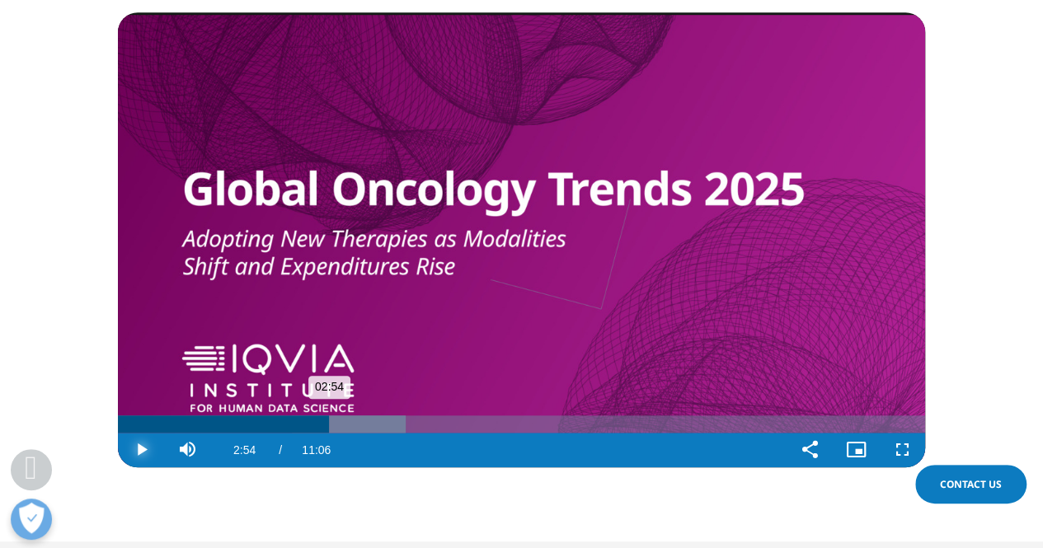
click at [329, 427] on div "Progress Bar" at bounding box center [349, 423] width 114 height 17
click at [331, 428] on div "Progress Bar" at bounding box center [349, 423] width 114 height 17
click at [336, 429] on div "Loaded : 35.69% 02:58 02:56" at bounding box center [521, 423] width 807 height 17
click at [338, 429] on div "03:01" at bounding box center [338, 423] width 1 height 17
click at [341, 429] on div "Loaded : 37.18% 03:04 03:01" at bounding box center [521, 423] width 807 height 17
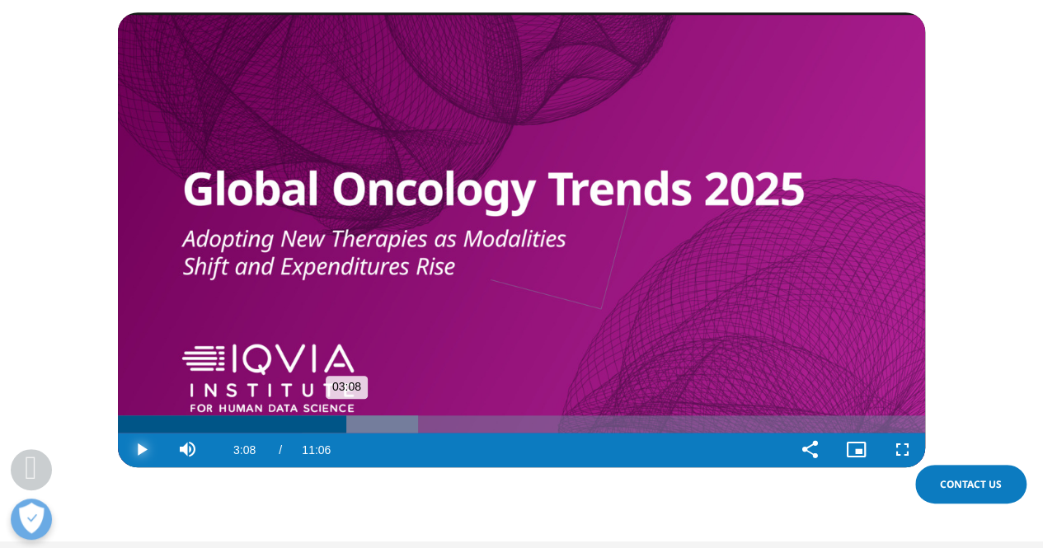
click at [345, 429] on div "03:07" at bounding box center [345, 423] width 1 height 17
click at [351, 426] on div "Progress Bar" at bounding box center [365, 423] width 110 height 17
click at [358, 426] on div "Loaded : 38.67% 03:18 03:12" at bounding box center [521, 423] width 807 height 17
click at [364, 427] on div "03:22" at bounding box center [363, 423] width 1 height 17
click at [370, 428] on div "Loaded : 40.15% 03:28 03:27" at bounding box center [521, 423] width 807 height 17
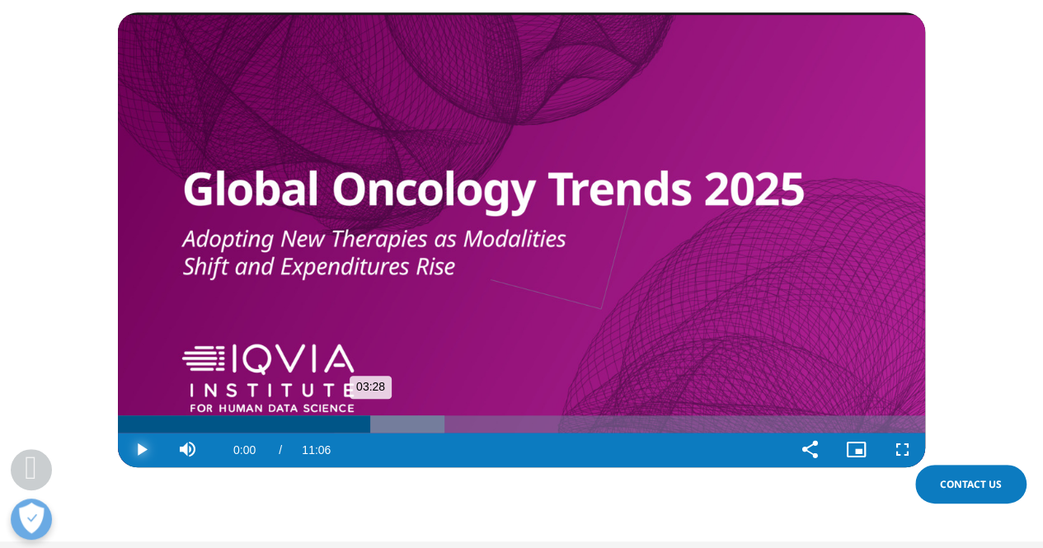
click at [376, 429] on div "Loaded : 40.49% 03:33 03:28" at bounding box center [521, 423] width 807 height 17
click at [383, 429] on div "Loaded : 41.64% 03:38 03:33" at bounding box center [521, 423] width 807 height 17
click at [383, 429] on div "Loaded : 43.13% 03:40 03:40" at bounding box center [521, 423] width 807 height 17
click at [387, 429] on div "Loaded : 43.13% 03:42 03:39" at bounding box center [521, 423] width 807 height 17
click at [394, 428] on div "Loaded : 43.13% 03:48 03:42" at bounding box center [521, 423] width 807 height 17
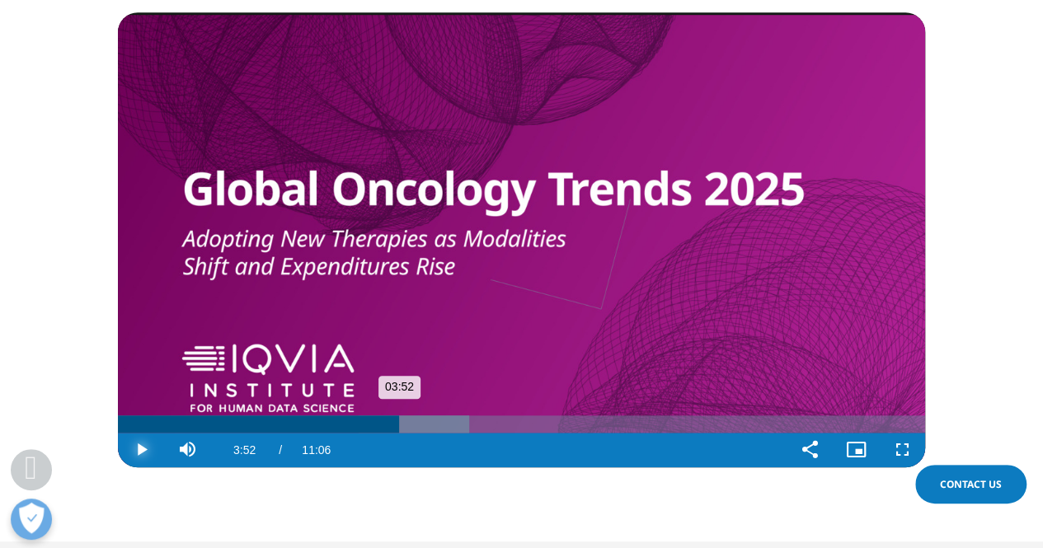
click at [399, 428] on div "Progress Bar" at bounding box center [414, 423] width 110 height 17
click at [406, 428] on div "Loaded : 44.62% 03:57 03:52" at bounding box center [521, 423] width 807 height 17
click at [411, 428] on div "Progress Bar" at bounding box center [424, 423] width 111 height 17
click at [414, 428] on div "Loaded : 46.10% 04:03 04:05" at bounding box center [521, 423] width 807 height 17
click at [417, 429] on div "Progress Bar" at bounding box center [431, 423] width 115 height 17
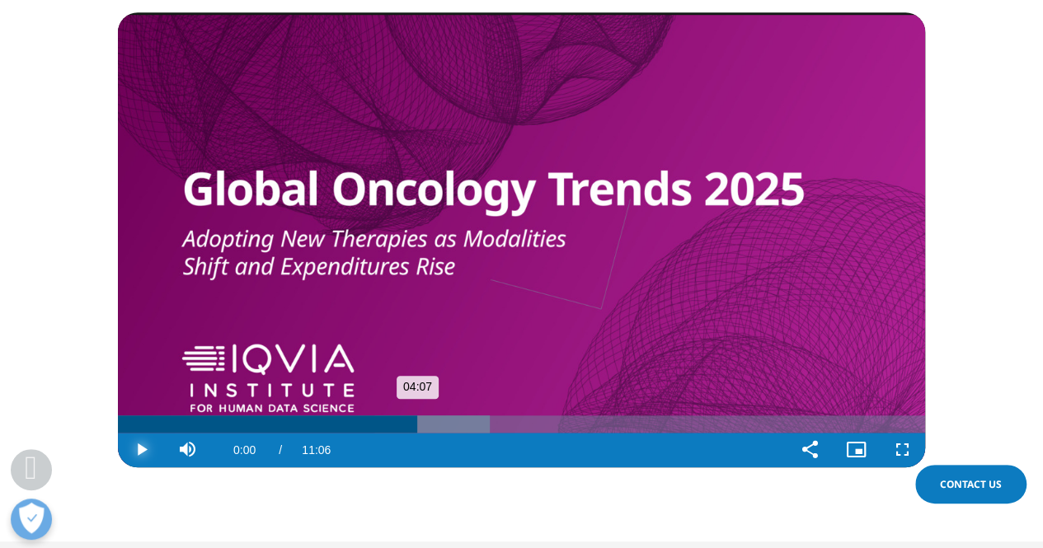
click at [420, 429] on div "Progress Bar" at bounding box center [431, 423] width 115 height 17
click at [425, 429] on div "Loaded : 46.49% 04:14 04:14" at bounding box center [521, 423] width 807 height 17
click at [430, 429] on div "Progress Bar" at bounding box center [447, 423] width 110 height 17
click at [431, 429] on div "Loaded : 47.99% 04:18 04:18" at bounding box center [521, 423] width 807 height 17
click at [437, 429] on div "Progress Bar" at bounding box center [457, 423] width 113 height 17
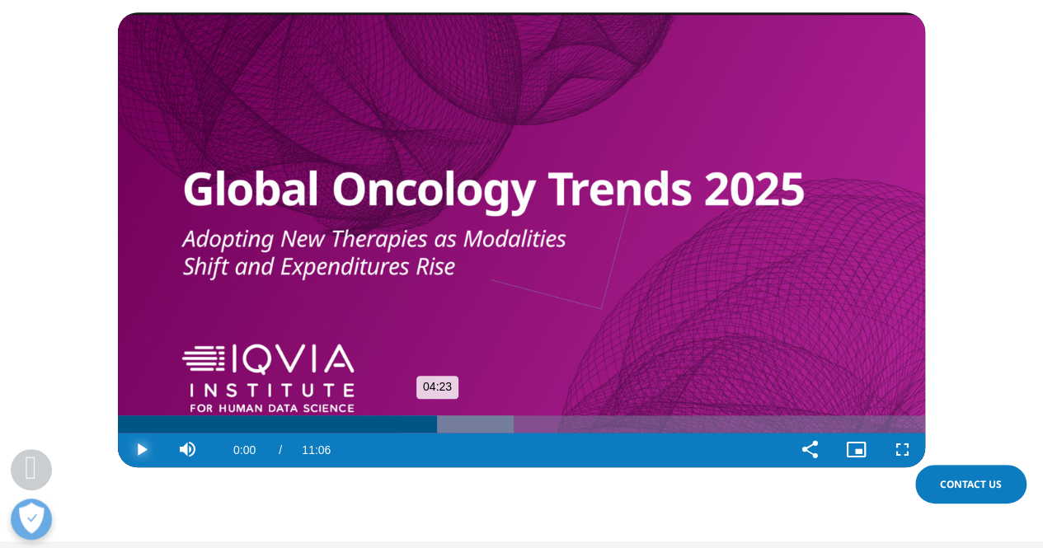
click at [440, 429] on div "Loaded : 49.08% 04:27 04:23" at bounding box center [521, 423] width 807 height 17
click at [440, 429] on div "Loaded : 49.08% 04:27 04:26" at bounding box center [521, 423] width 807 height 17
click at [442, 429] on div "Loaded : 49.08% 04:27 04:26" at bounding box center [521, 423] width 807 height 17
click at [443, 429] on div "Loaded : 49.49% 04:29 04:28" at bounding box center [521, 423] width 807 height 17
click at [447, 429] on div "Loaded : 49.49% 04:31 04:31" at bounding box center [521, 423] width 807 height 17
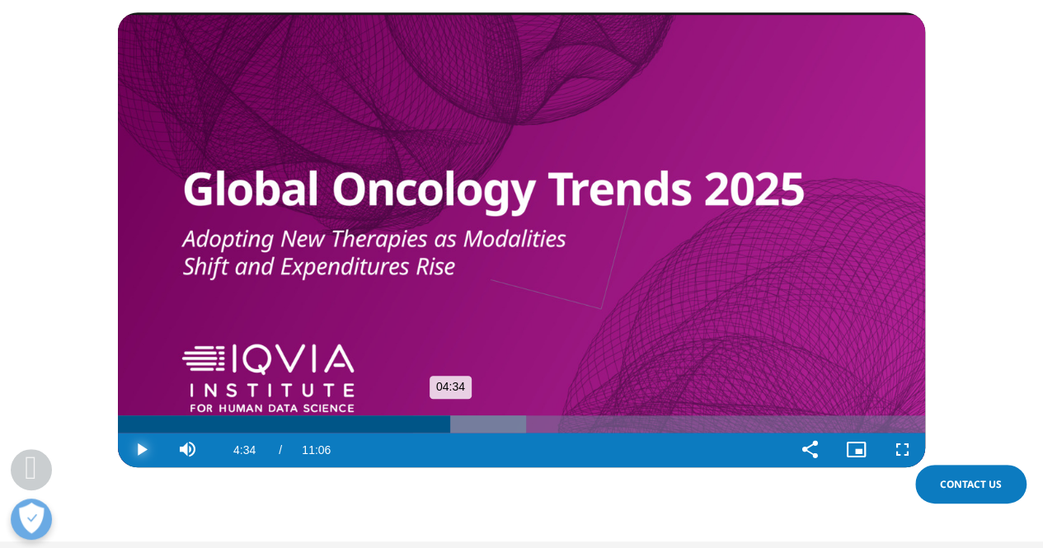
click at [450, 429] on div "Progress Bar" at bounding box center [469, 423] width 113 height 17
click at [453, 429] on div "Progress Bar" at bounding box center [469, 423] width 113 height 17
click at [457, 429] on div "Progress Bar" at bounding box center [473, 423] width 112 height 17
click at [463, 429] on div "Loaded : 50.99% 04:45 04:39" at bounding box center [521, 423] width 807 height 17
click at [468, 429] on div "Progress Bar" at bounding box center [484, 423] width 108 height 17
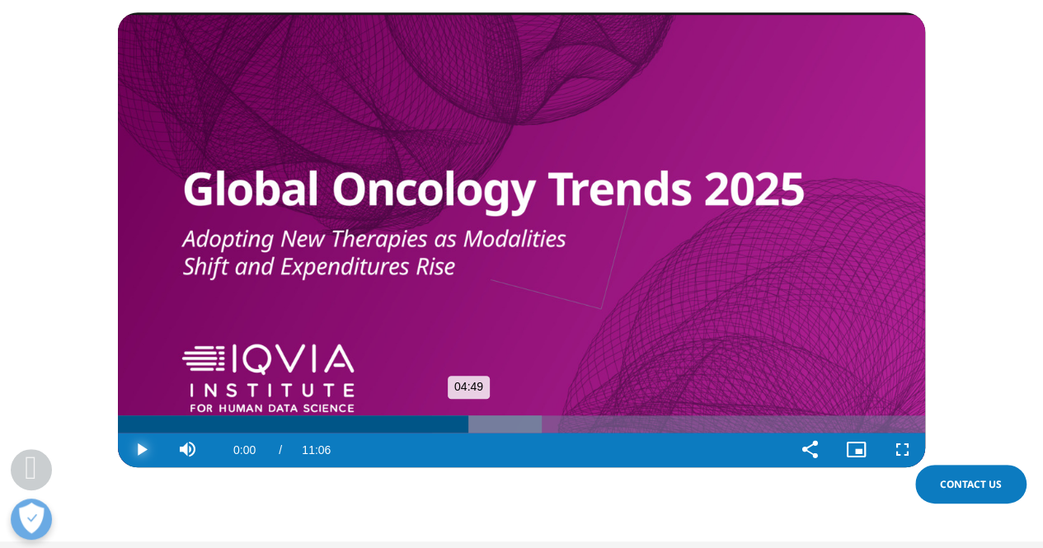
click at [474, 430] on div "Loaded : 52.49% 04:54 04:49" at bounding box center [521, 423] width 807 height 17
click at [480, 430] on div "Progress Bar" at bounding box center [494, 423] width 110 height 17
click at [485, 429] on div "Loaded : 53.99% 05:03 05:03" at bounding box center [521, 423] width 807 height 17
click at [496, 429] on div "Progress Bar" at bounding box center [505, 423] width 112 height 17
click at [503, 429] on div "Loaded : 56.52% 05:18 05:18" at bounding box center [521, 423] width 807 height 17
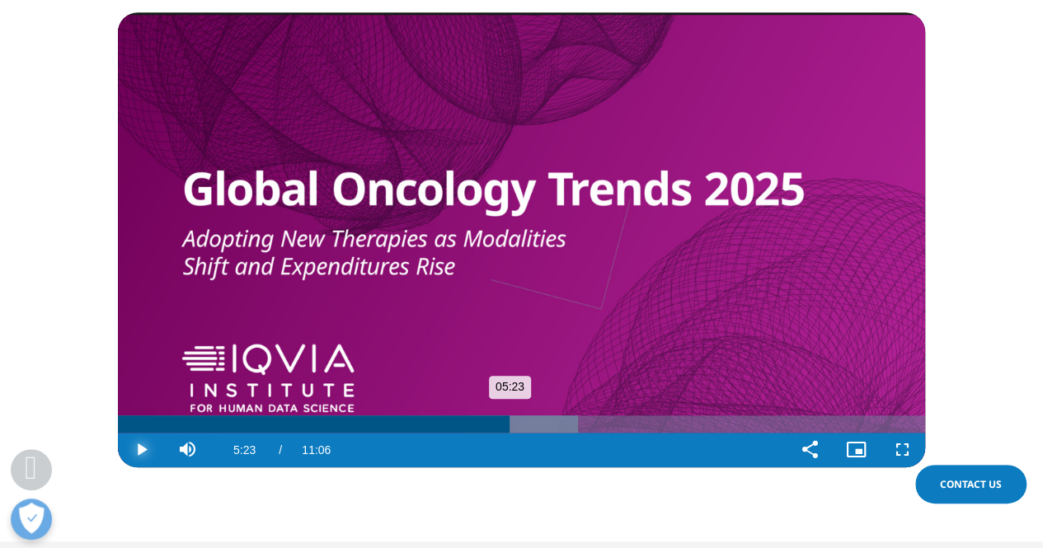
click at [509, 429] on div "Progress Bar" at bounding box center [522, 423] width 110 height 17
click at [520, 429] on div "Loaded : 58.01% 05:33 05:23" at bounding box center [521, 423] width 807 height 17
click at [528, 430] on div "Progress Bar" at bounding box center [542, 423] width 112 height 17
click at [535, 426] on div "Progress Bar" at bounding box center [546, 423] width 110 height 17
click at [541, 426] on div "Loaded : 60.98% 05:47 05:44" at bounding box center [521, 423] width 807 height 17
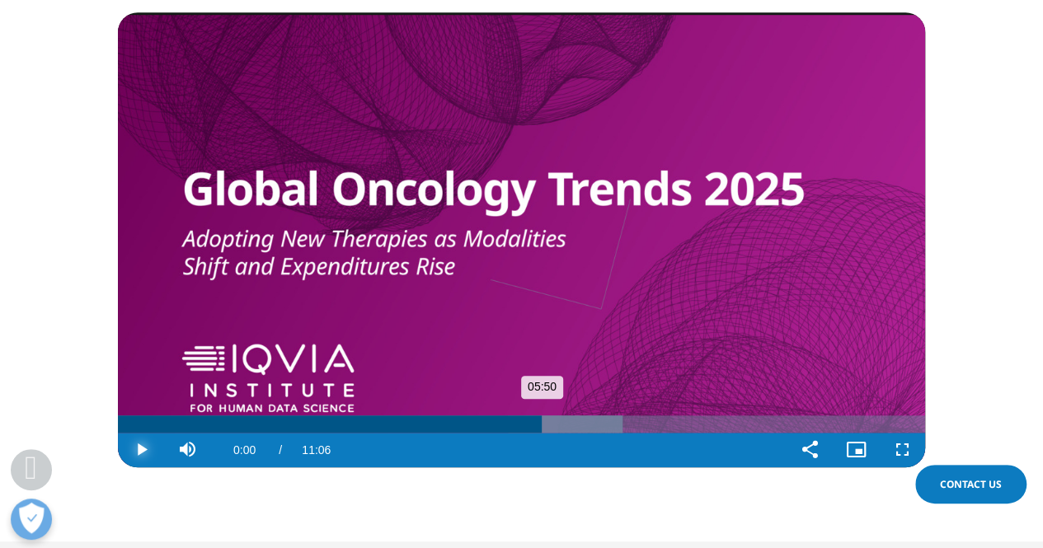
click at [551, 426] on div "Loaded : 62.47% 05:57 05:50" at bounding box center [521, 423] width 807 height 17
click at [558, 426] on div "Loaded : 62.98% 06:04 05:58" at bounding box center [521, 423] width 807 height 17
click at [571, 427] on div "Progress Bar" at bounding box center [579, 423] width 110 height 17
click at [585, 427] on div "Loaded : 65.44% 06:26 06:14" at bounding box center [521, 423] width 807 height 17
click at [592, 427] on div "Loaded : 67.48% 06:32 06:26" at bounding box center [521, 423] width 807 height 17
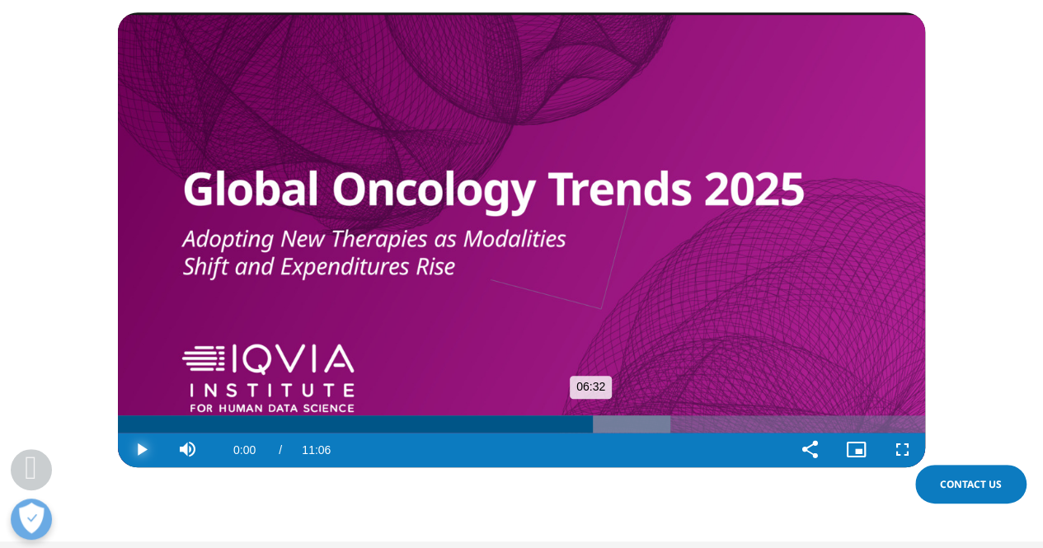
click at [600, 429] on div "Progress Bar" at bounding box center [613, 423] width 111 height 17
click at [605, 429] on div "Progress Bar" at bounding box center [619, 423] width 110 height 17
click at [614, 428] on div "Progress Bar" at bounding box center [625, 423] width 111 height 17
click at [618, 427] on div "Loaded : 71.39% 06:53 06:54" at bounding box center [521, 423] width 807 height 17
click at [621, 426] on div "Loaded : 71.39% 06:55 06:56" at bounding box center [521, 423] width 807 height 17
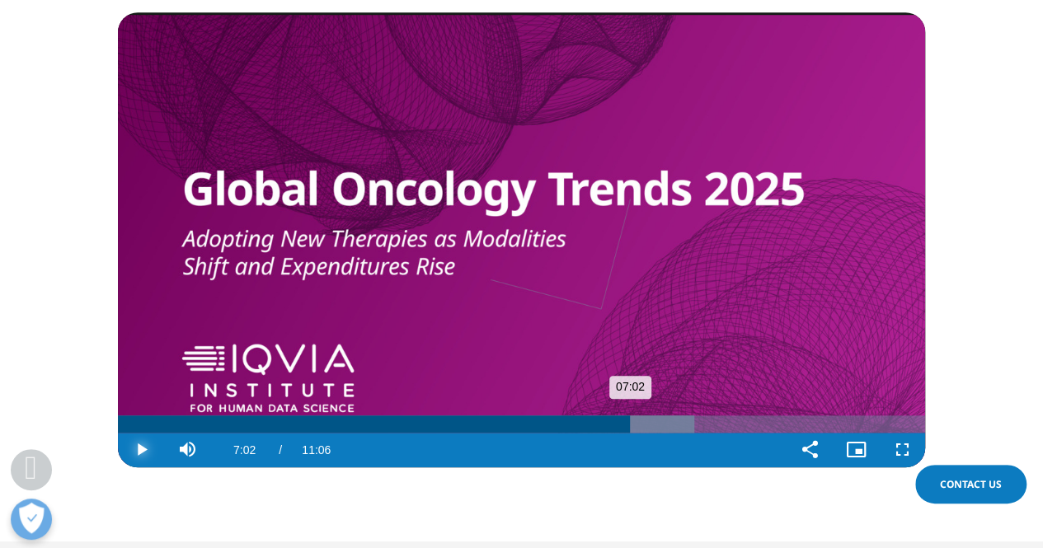
click at [630, 426] on div "Progress Bar" at bounding box center [637, 423] width 114 height 17
click at [633, 426] on div "Progress Bar" at bounding box center [649, 423] width 111 height 17
click at [638, 427] on div "Progress Bar" at bounding box center [649, 423] width 111 height 17
click at [641, 427] on div "Loaded : 73.48% 07:12 07:09" at bounding box center [521, 423] width 807 height 17
click at [642, 429] on div "Progress Bar" at bounding box center [662, 423] width 111 height 17
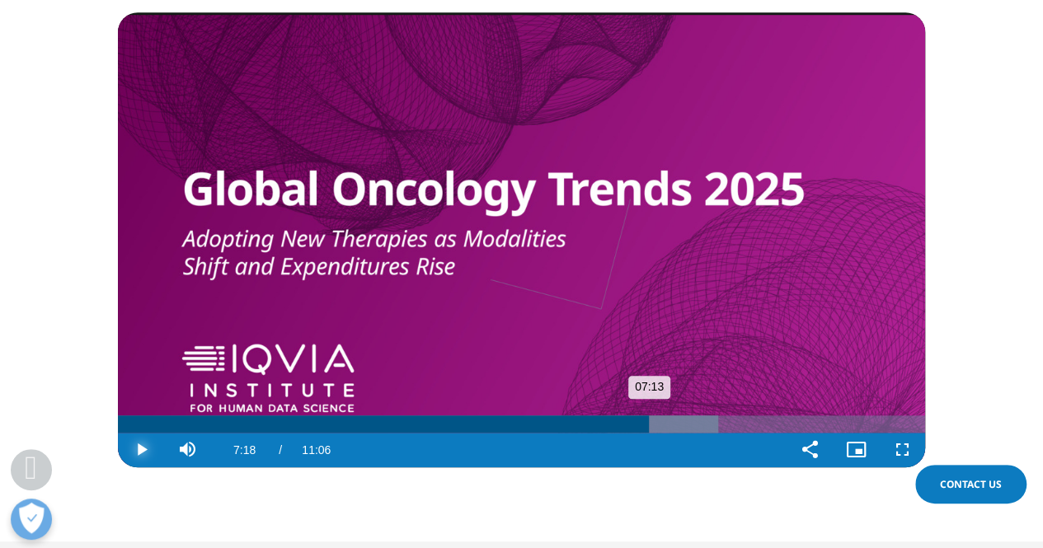
click at [649, 429] on div "Progress Bar" at bounding box center [662, 423] width 111 height 17
click at [654, 428] on div "Loaded : 74.98% 07:23 07:18" at bounding box center [521, 423] width 807 height 17
click at [660, 428] on div "Loaded : 74.98% 07:28 07:28" at bounding box center [521, 423] width 807 height 17
click at [665, 429] on div "Loaded : 77.34% 07:32 07:32" at bounding box center [521, 423] width 807 height 17
click at [669, 429] on div "Loaded : 77.34% 07:35 07:35" at bounding box center [521, 423] width 807 height 17
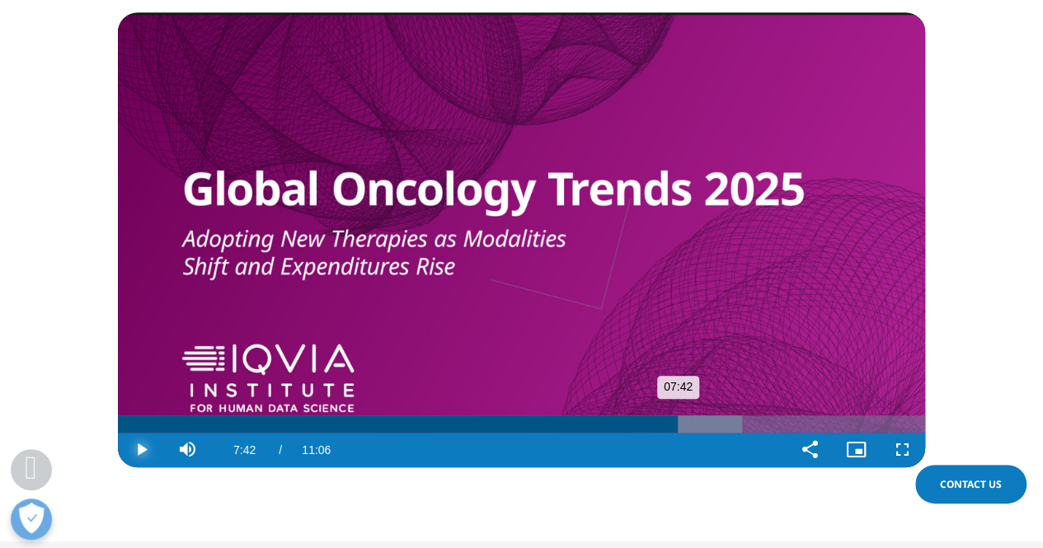
click at [678, 429] on div "Progress Bar" at bounding box center [686, 423] width 111 height 17
click at [683, 429] on div "Loaded : 78.83% 07:45 07:42" at bounding box center [521, 423] width 807 height 17
click at [689, 428] on div "Loaded : 79.48% 07:52 07:52" at bounding box center [521, 423] width 807 height 17
click at [692, 428] on div "07:54" at bounding box center [692, 423] width 1 height 17
click at [701, 428] on div "08:01" at bounding box center [701, 423] width 1 height 17
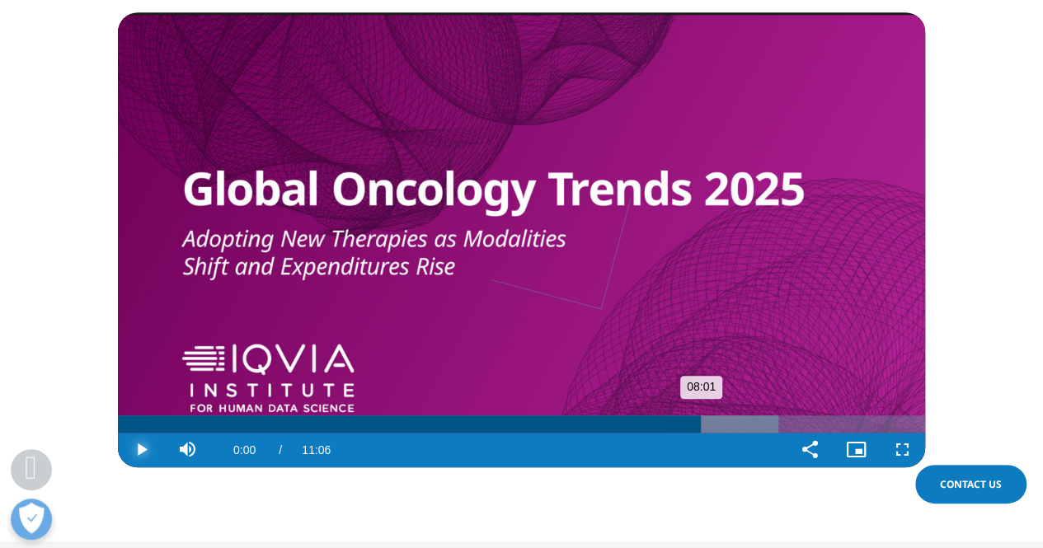
click at [711, 428] on div "Loaded : 81.81% 08:10 08:01" at bounding box center [521, 423] width 807 height 17
click at [713, 425] on div "Progress Bar" at bounding box center [733, 423] width 113 height 17
click at [720, 425] on div "Progress Bar" at bounding box center [733, 423] width 113 height 17
click at [727, 425] on div "Loaded : 83.98% 08:23 08:23" at bounding box center [521, 423] width 807 height 17
click at [732, 425] on div "08:27" at bounding box center [732, 423] width 1 height 17
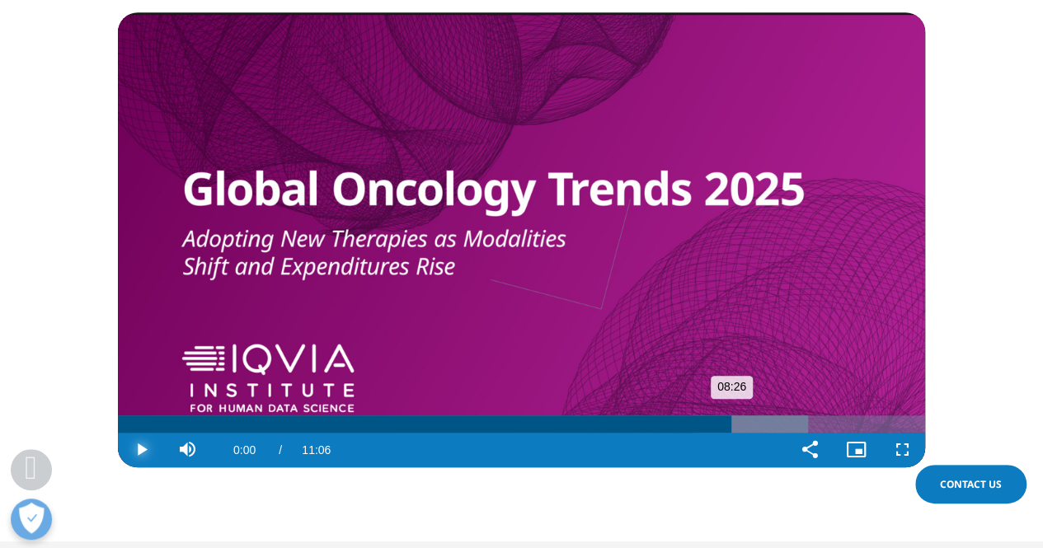
click at [735, 425] on div "Progress Bar" at bounding box center [751, 423] width 113 height 17
click at [740, 425] on div "Loaded : 86.27% 08:34 08:30" at bounding box center [521, 423] width 807 height 17
click at [747, 425] on div "Loaded : 86.27% 08:40 08:34" at bounding box center [521, 423] width 807 height 17
click at [752, 426] on div "Loaded : 87.76% 08:43 08:40" at bounding box center [521, 423] width 807 height 17
click at [755, 426] on div "08:46" at bounding box center [755, 423] width 1 height 17
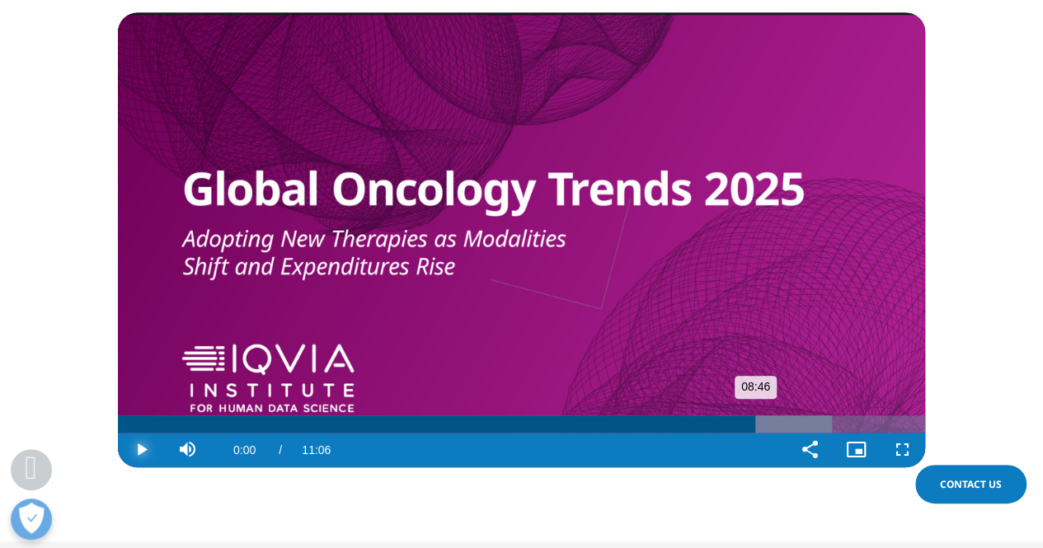
click at [765, 427] on div "Progress Bar" at bounding box center [775, 423] width 113 height 17
click at [770, 428] on div "Loaded : 89.25% 08:58 08:59" at bounding box center [521, 423] width 807 height 17
click at [776, 428] on div "Loaded : 89.25% 09:02 08:59" at bounding box center [521, 423] width 807 height 17
click at [777, 424] on div "Progress Bar" at bounding box center [796, 423] width 108 height 17
click at [779, 424] on div "Loaded : 90.73% 09:06 09:05" at bounding box center [521, 423] width 807 height 17
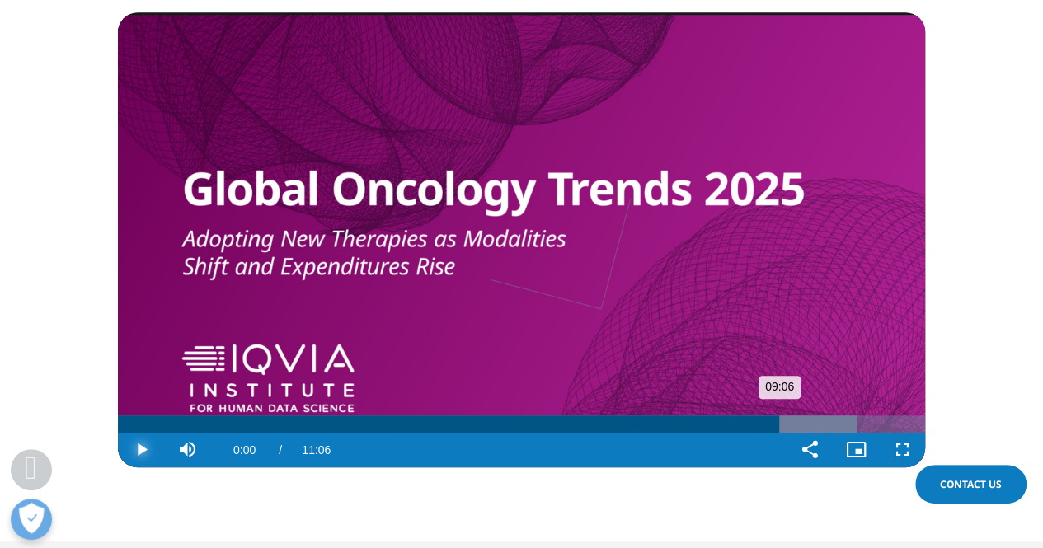
click at [782, 425] on div "09:08" at bounding box center [782, 423] width 1 height 17
click at [787, 425] on div "09:13" at bounding box center [787, 423] width 1 height 17
click at [795, 426] on div "Progress Bar" at bounding box center [807, 423] width 110 height 17
click at [798, 426] on div "Loaded : 92.98% 09:21 09:21" at bounding box center [521, 423] width 807 height 17
click at [801, 426] on div "09:24" at bounding box center [801, 423] width 1 height 17
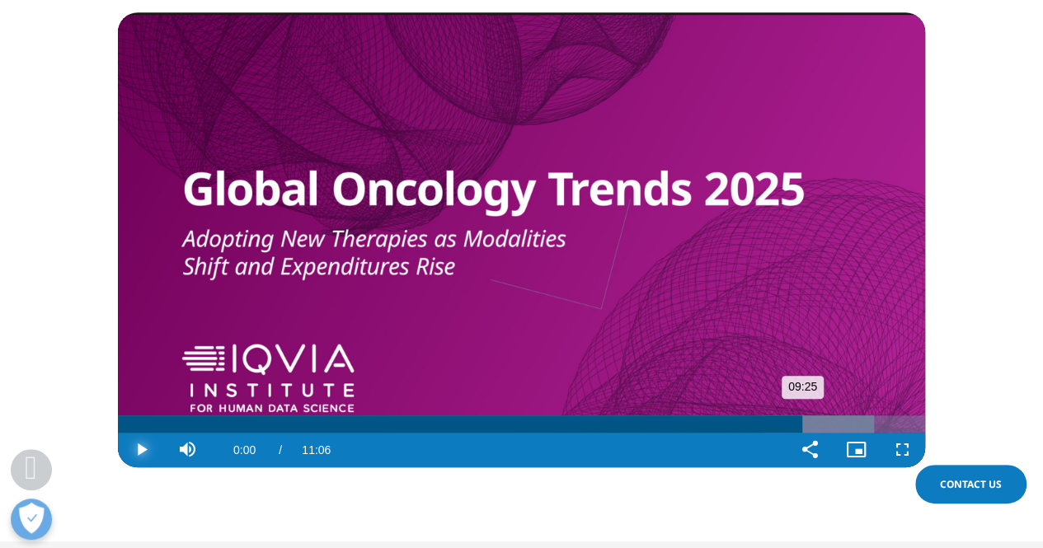
click at [806, 426] on div "Loaded : 93.71% 09:27 09:25" at bounding box center [521, 423] width 807 height 17
click at [810, 426] on div "09:30" at bounding box center [809, 423] width 1 height 17
click at [816, 428] on div "09:36" at bounding box center [816, 423] width 1 height 17
click at [819, 428] on div "Loaded : 95.98% 09:39 09:39" at bounding box center [521, 423] width 807 height 17
click at [825, 428] on div "09:44" at bounding box center [825, 423] width 1 height 17
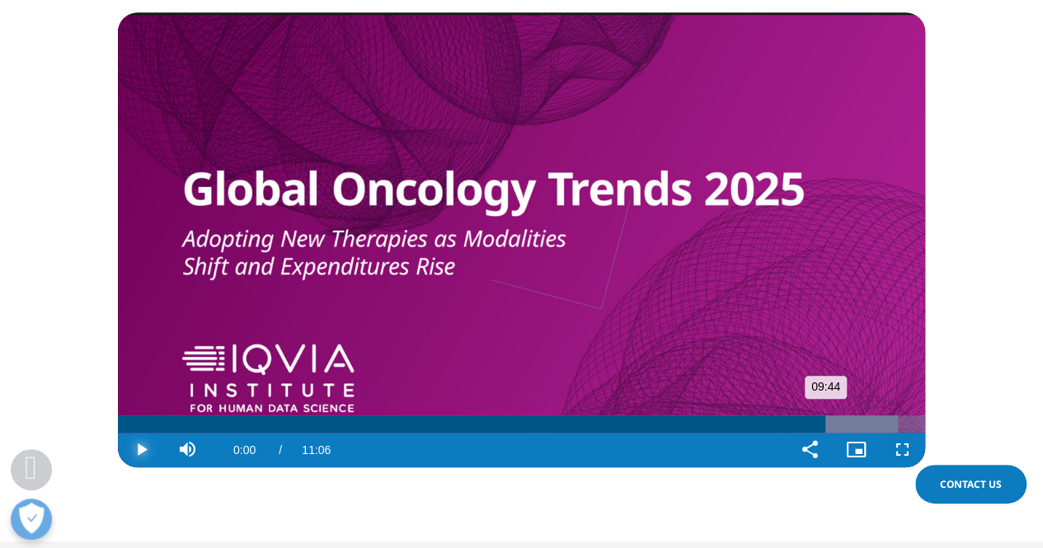
click at [831, 426] on div "Loaded : 96.68% 09:49 09:44" at bounding box center [521, 423] width 807 height 17
click at [839, 426] on div "09:55" at bounding box center [839, 423] width 1 height 17
click at [838, 426] on div "Progress Bar" at bounding box center [860, 423] width 114 height 17
click at [842, 426] on div "Progress Bar" at bounding box center [860, 423] width 114 height 17
click at [846, 426] on div "Loaded : 98.98% 10:00 09:58" at bounding box center [521, 423] width 807 height 17
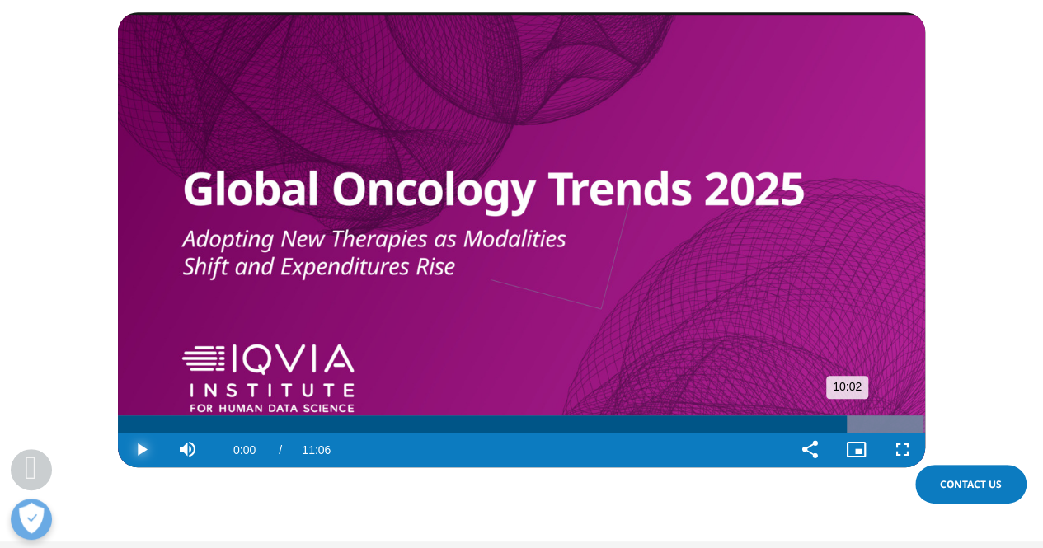
click at [852, 425] on div "Loaded : 99.66% 10:06 10:02" at bounding box center [521, 423] width 807 height 17
click at [857, 425] on div "Loaded : 100.00% 10:09 10:06" at bounding box center [521, 423] width 807 height 17
click at [861, 425] on div "10:13" at bounding box center [861, 423] width 1 height 17
click at [867, 425] on div "Progress Bar" at bounding box center [870, 423] width 109 height 17
click at [874, 425] on div "Loaded : 100.00% 10:25 10:24" at bounding box center [521, 423] width 807 height 17
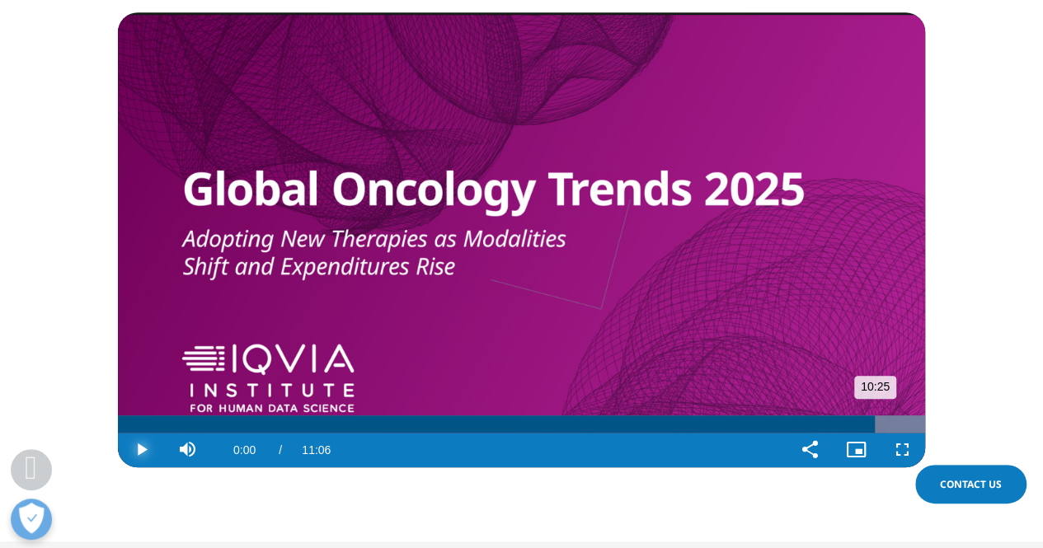
click at [881, 425] on div "10:30" at bounding box center [880, 423] width 1 height 17
click at [891, 426] on div "10:38" at bounding box center [891, 423] width 1 height 17
click at [897, 426] on div "Loaded : 100.00% 10:43 10:39" at bounding box center [521, 423] width 807 height 17
click at [904, 428] on div "Loaded : 100.00% 10:50 10:44" at bounding box center [521, 423] width 807 height 17
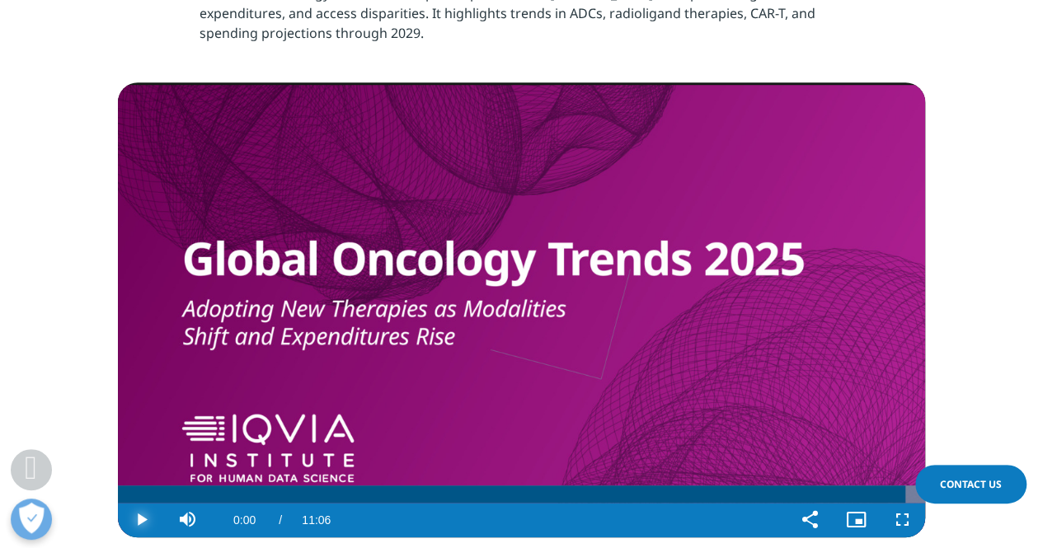
scroll to position [577, 0]
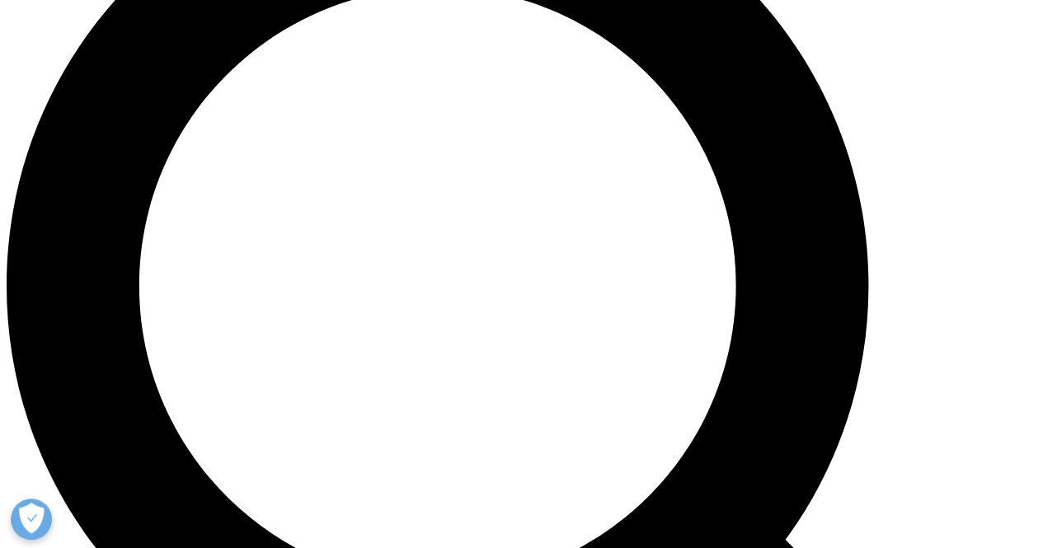
scroll to position [1154, 0]
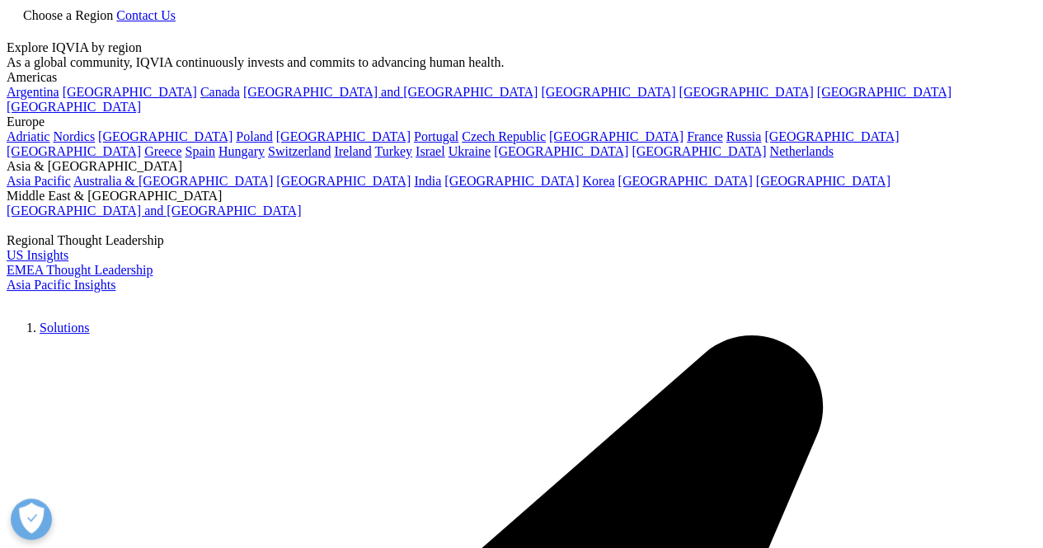
scroll to position [551, 973]
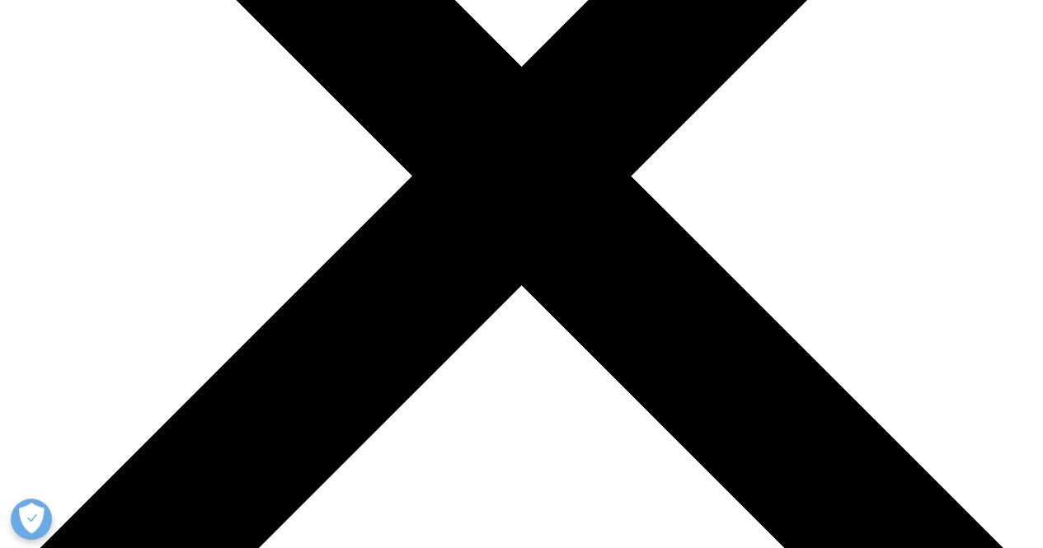
scroll to position [495, 0]
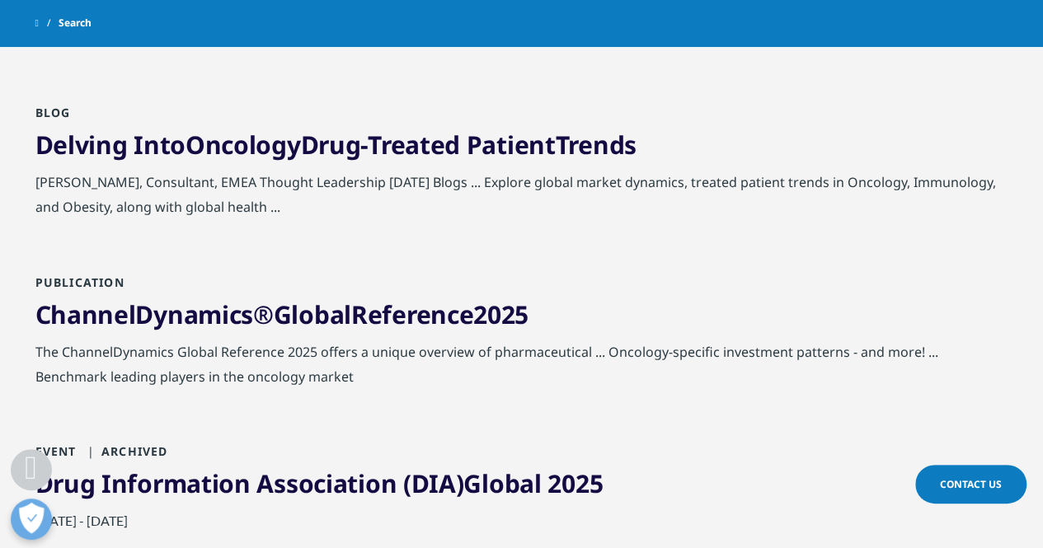
scroll to position [1566, 0]
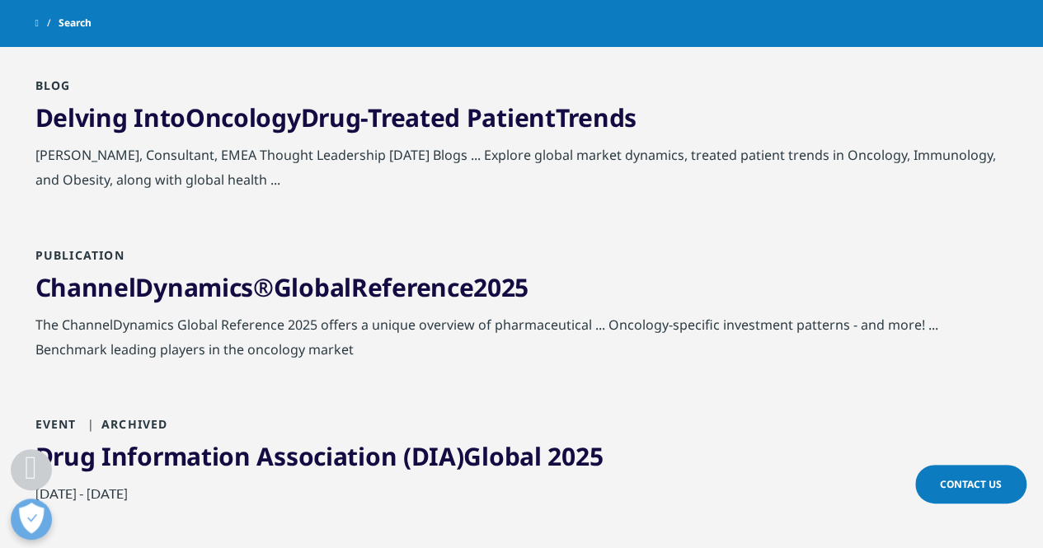
click at [424, 118] on link "Delving Into Oncology Drug-Treated Patient Trends" at bounding box center [335, 118] width 601 height 34
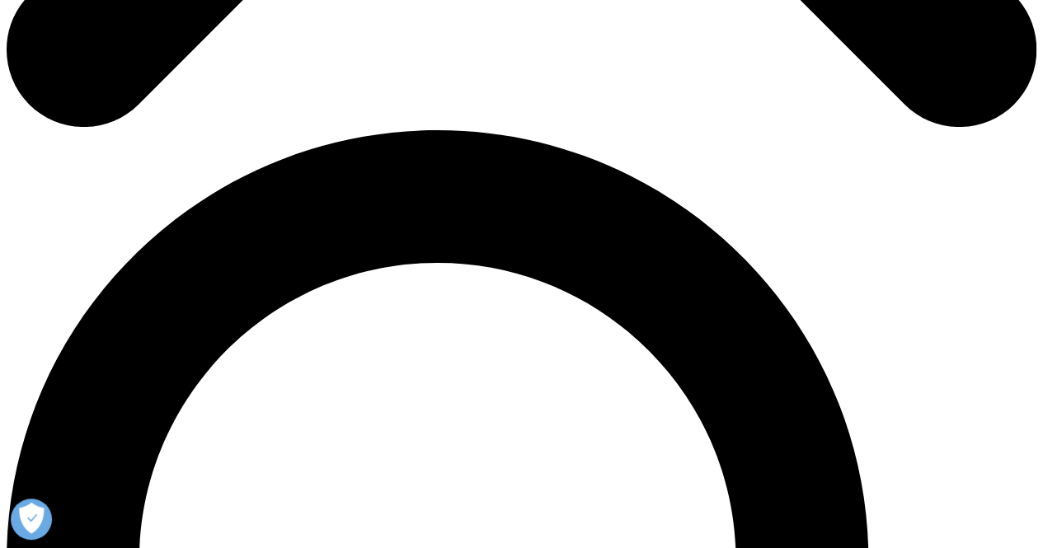
scroll to position [927, 0]
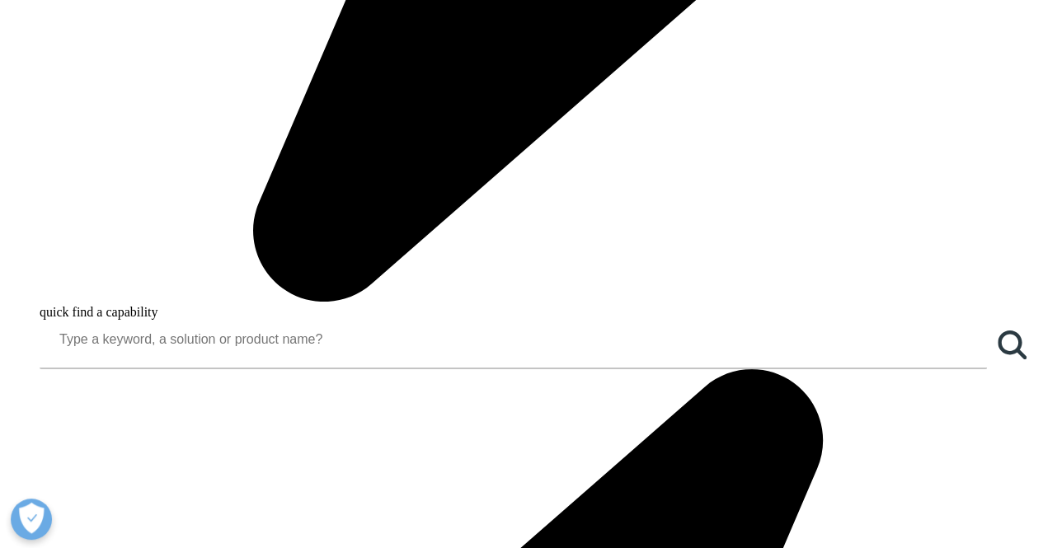
scroll to position [1754, 0]
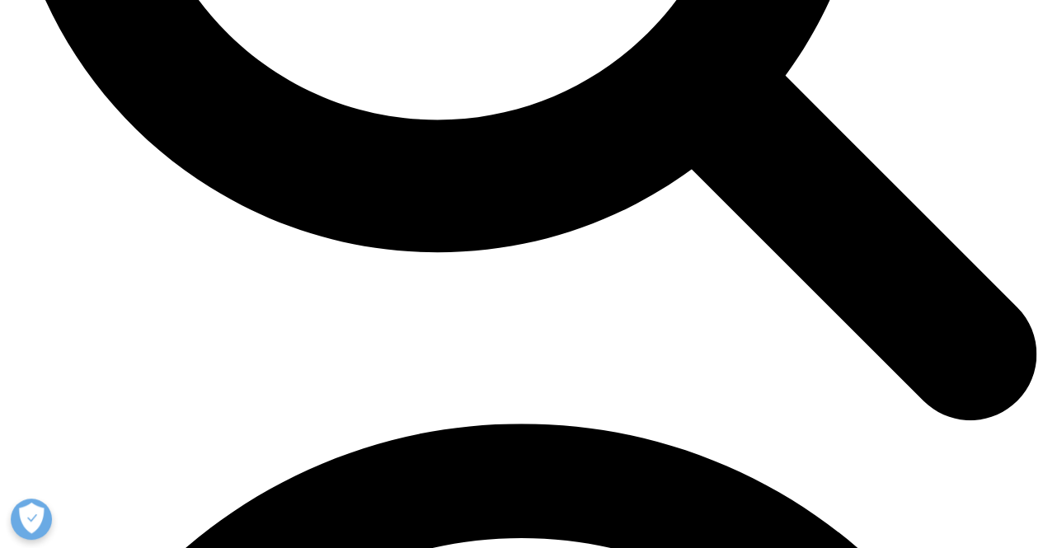
scroll to position [1649, 0]
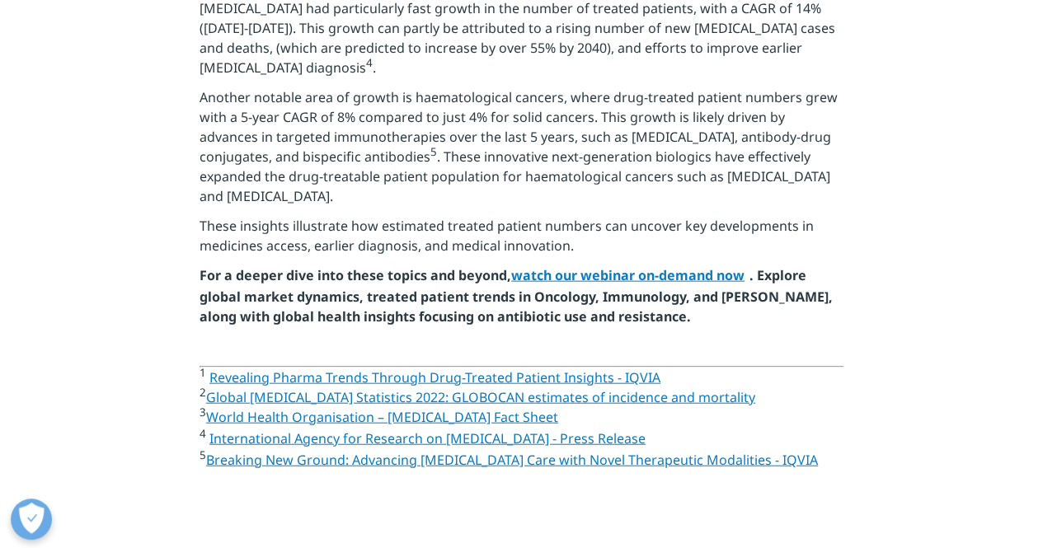
click at [392, 388] on link "Global Cancer Statistics 2022: GLOBOCAN estimates of incidence and mortality" at bounding box center [480, 397] width 549 height 18
click at [320, 408] on link "World Health Organisation – Cancer Fact Sheet" at bounding box center [384, 417] width 357 height 18
click at [328, 429] on link "International Agency for Research on Cancer - Press Release" at bounding box center [429, 438] width 441 height 18
click at [408, 451] on link "Breaking New Ground: Advancing [MEDICAL_DATA] Care with Novel Therapeutic Modal…" at bounding box center [512, 460] width 612 height 18
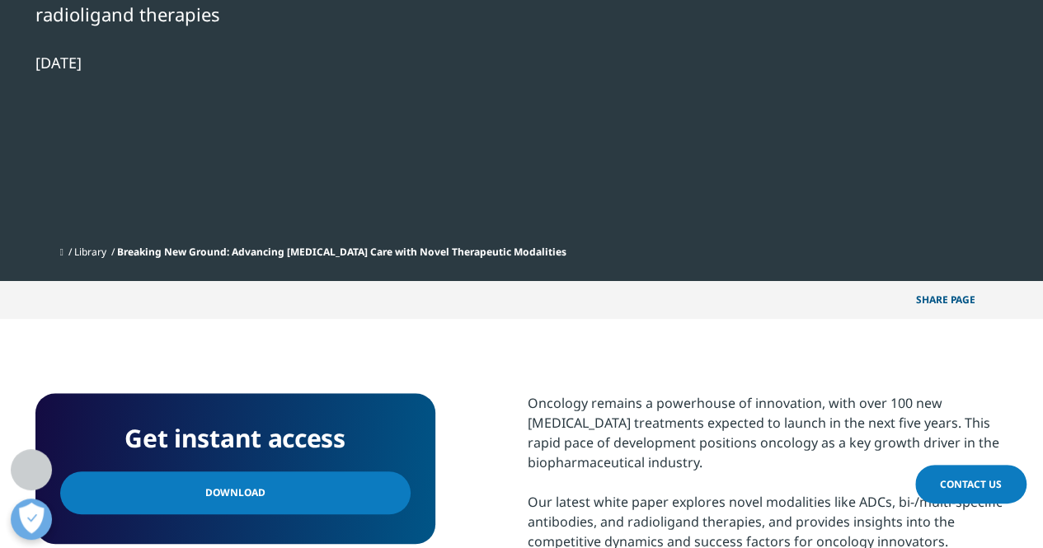
scroll to position [577, 0]
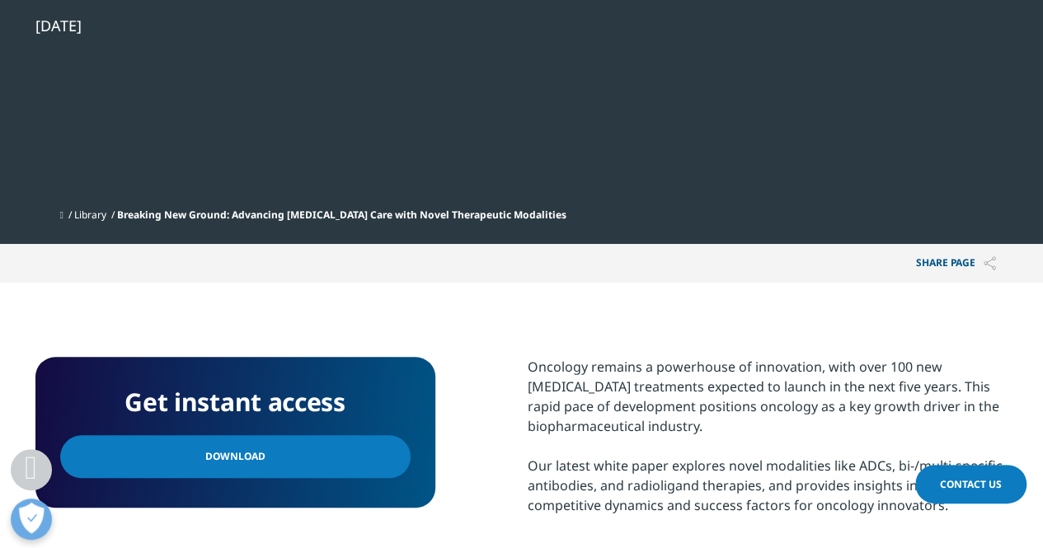
click at [236, 435] on link "Download" at bounding box center [235, 456] width 350 height 43
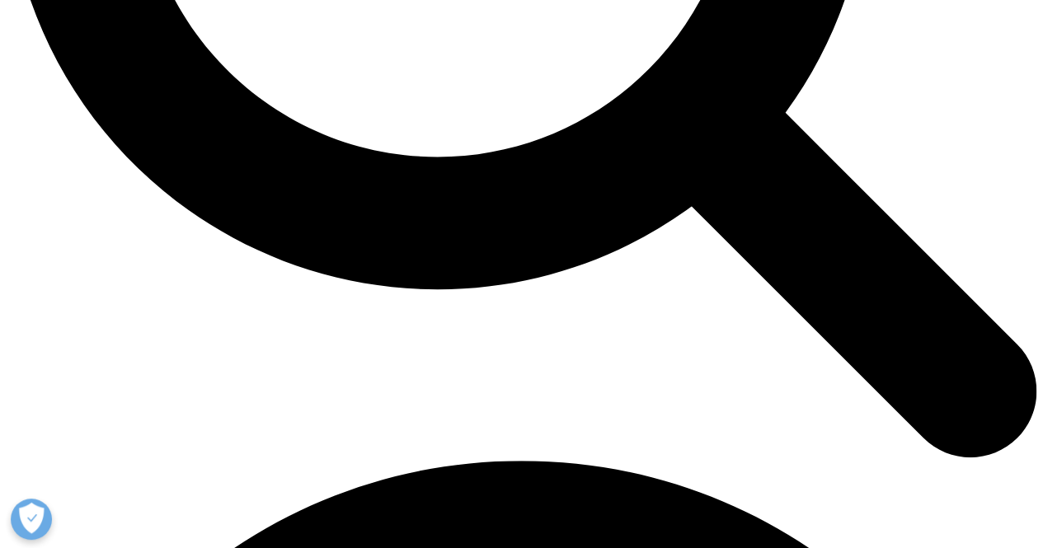
scroll to position [1464, 0]
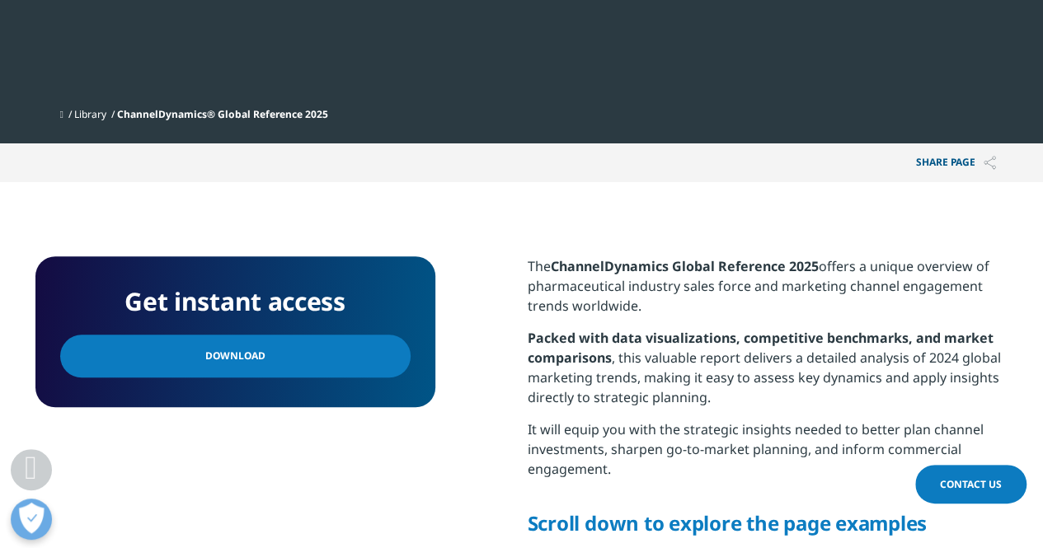
scroll to position [577, 0]
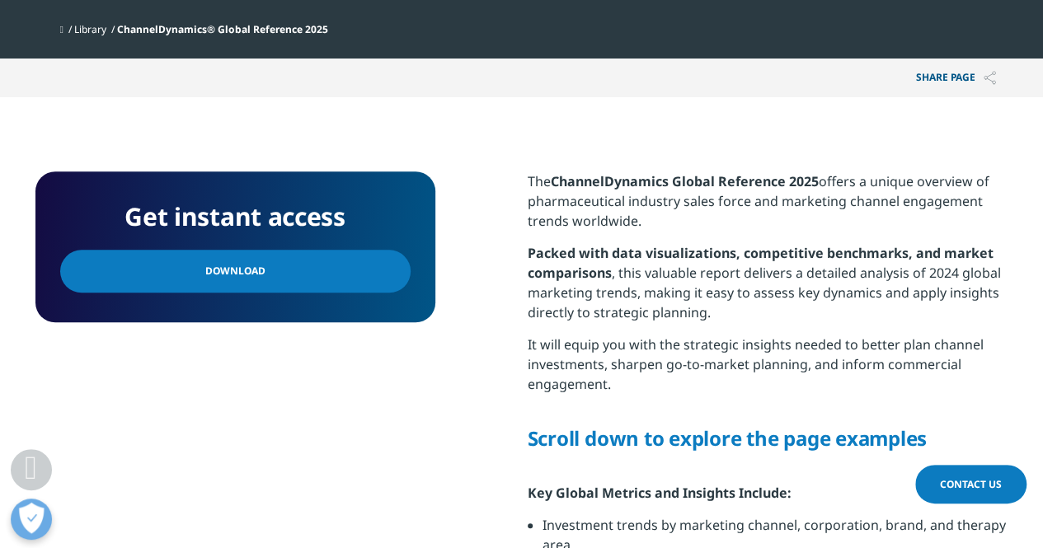
click at [239, 269] on span "Download" at bounding box center [235, 271] width 60 height 18
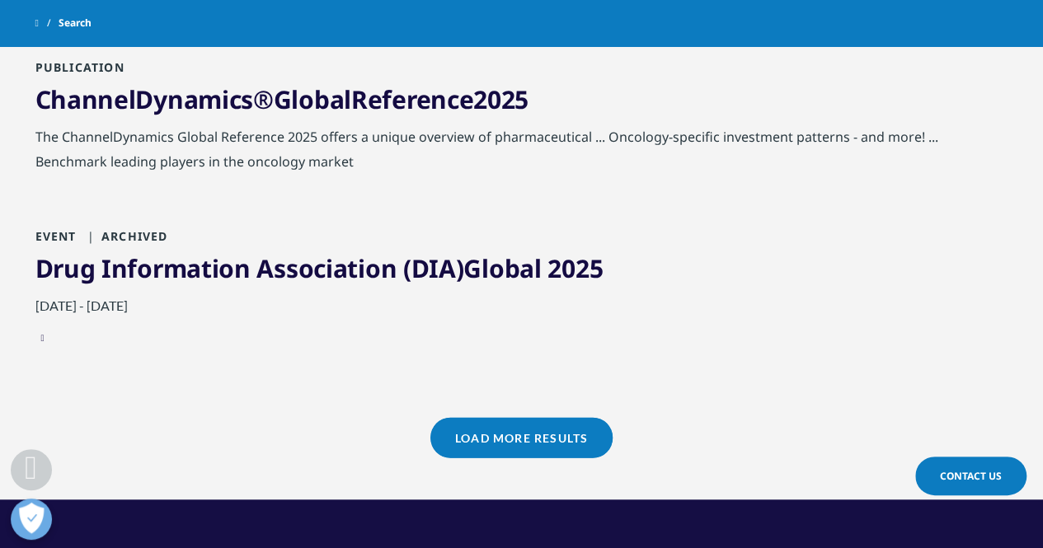
scroll to position [1794, 0]
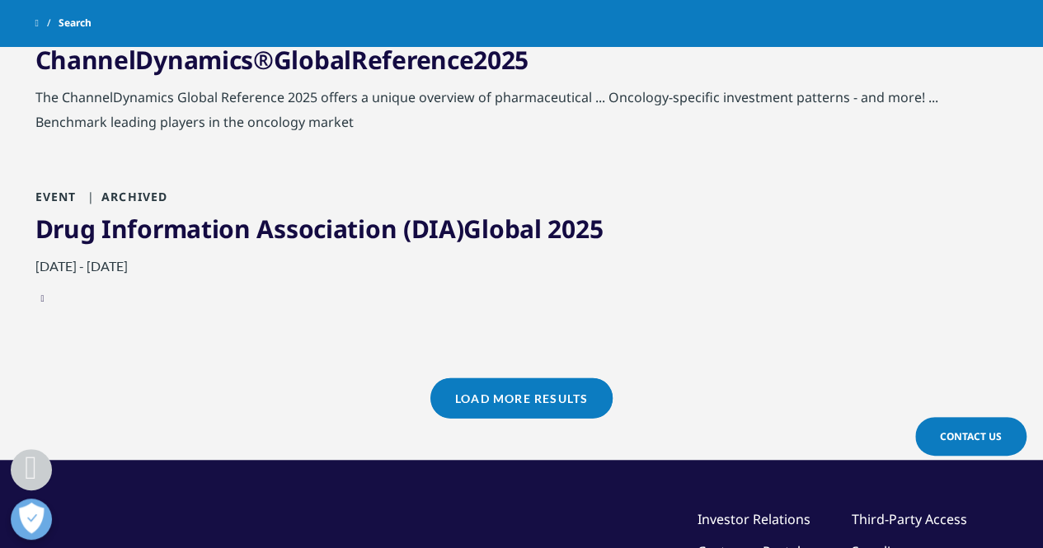
click at [291, 225] on link "Drug Information Association (DIA) Global 2025" at bounding box center [319, 229] width 568 height 34
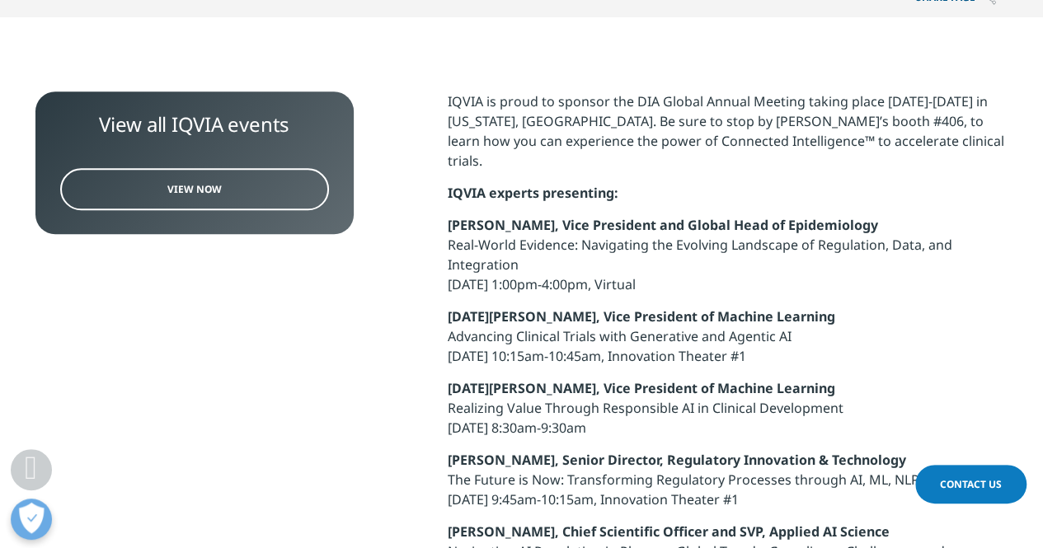
scroll to position [659, 0]
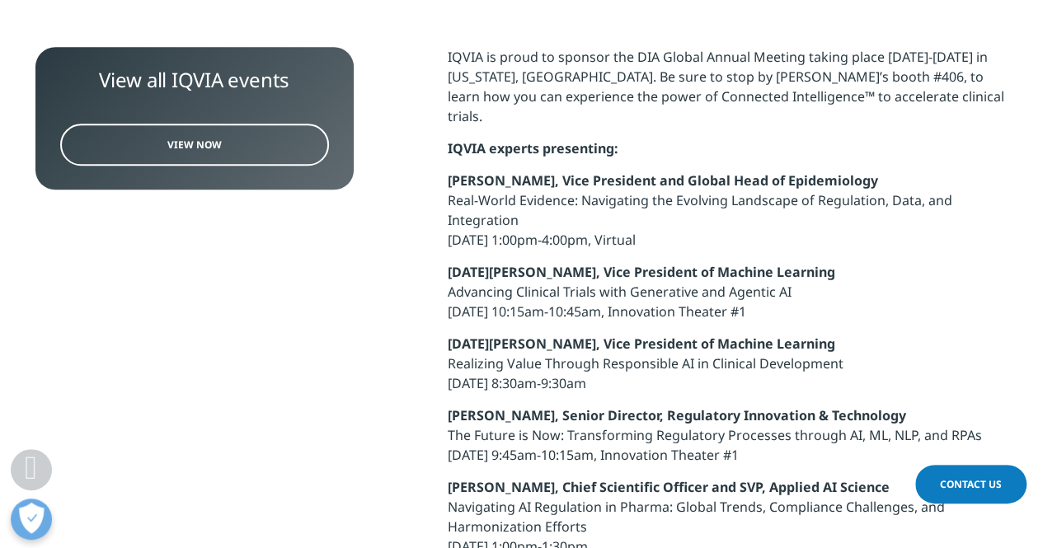
click at [212, 143] on span "View Now" at bounding box center [194, 145] width 54 height 14
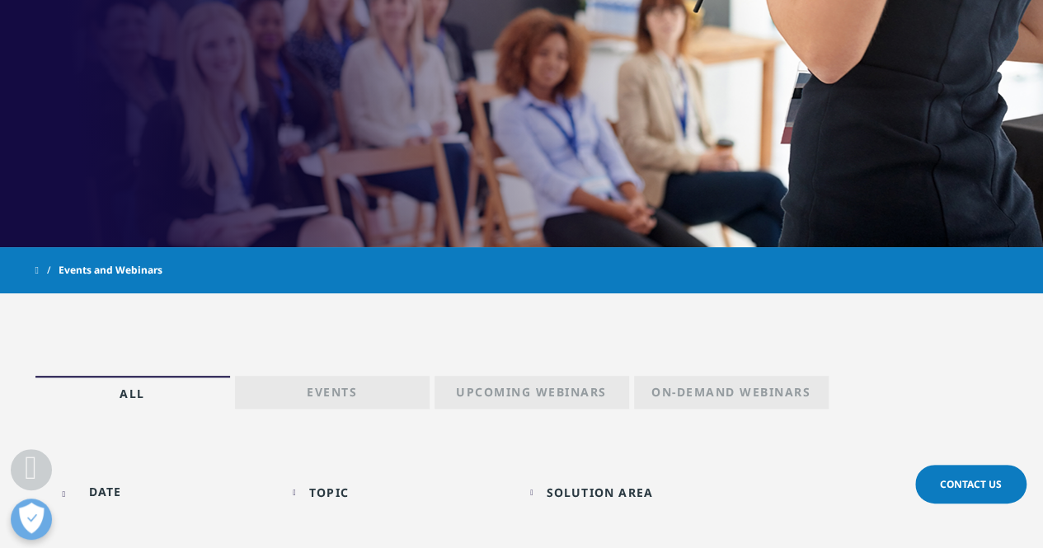
scroll to position [82, 0]
